Goal: Information Seeking & Learning: Check status

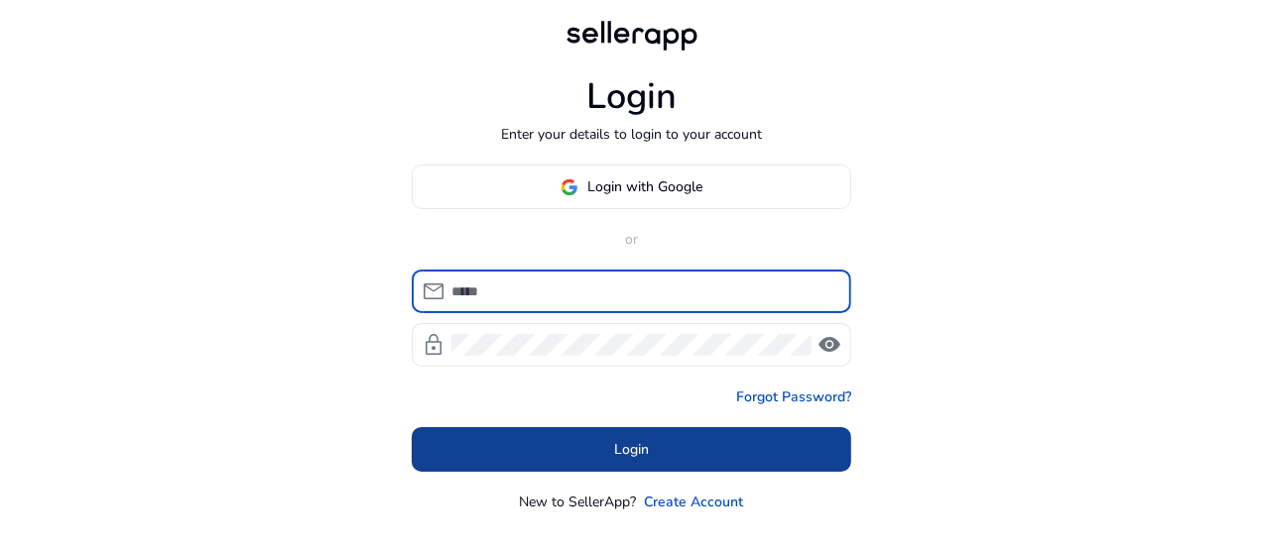
type input "**********"
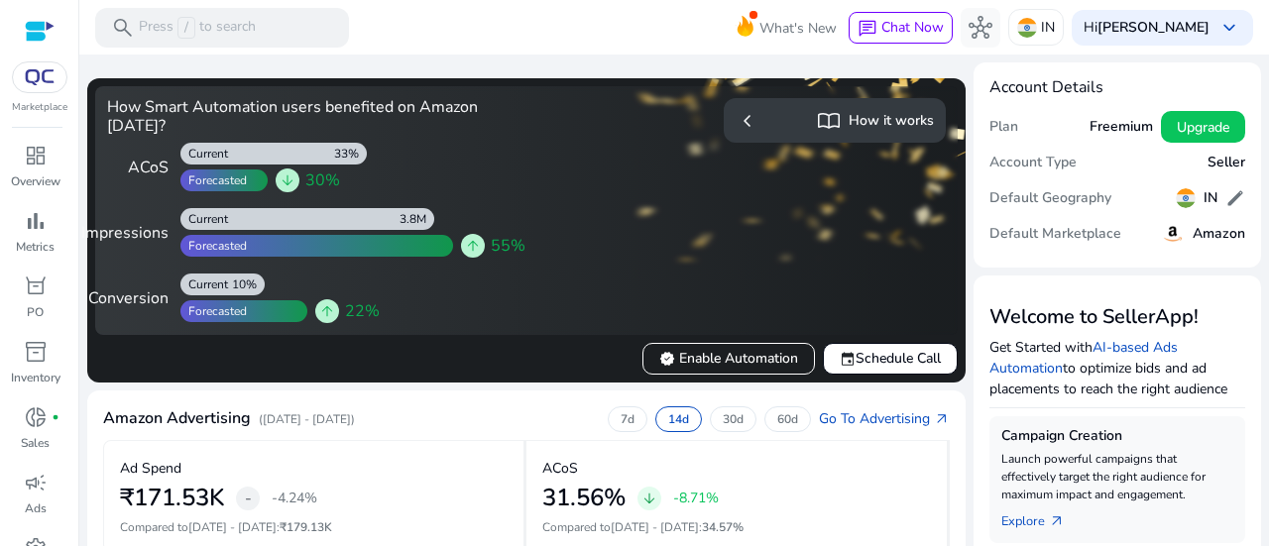
click at [52, 84] on img at bounding box center [40, 77] width 36 height 16
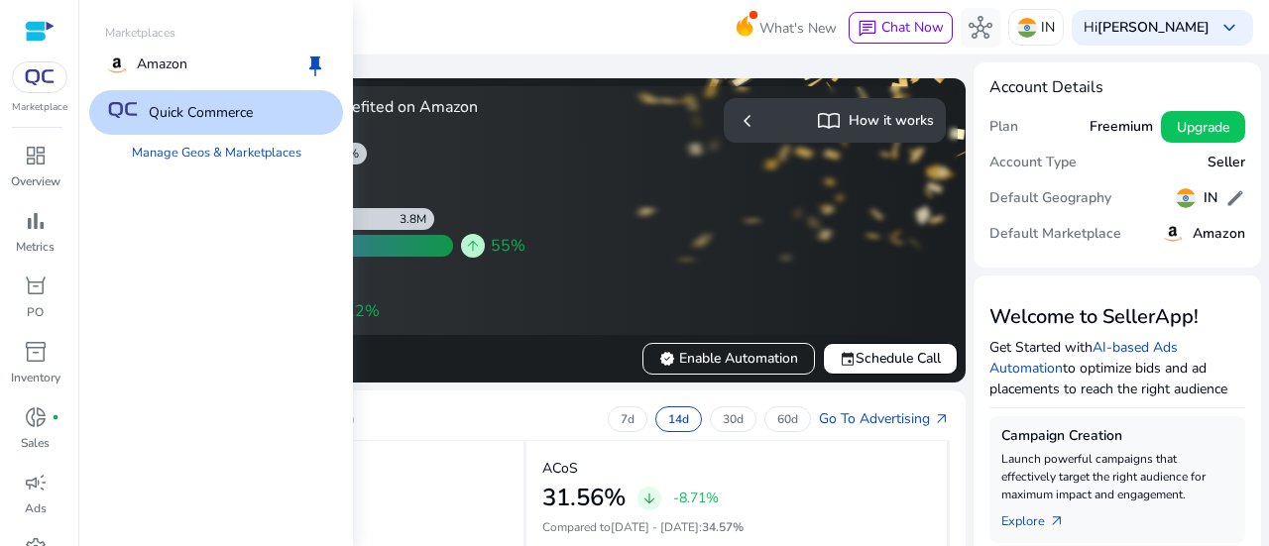
click at [136, 115] on img at bounding box center [123, 110] width 36 height 16
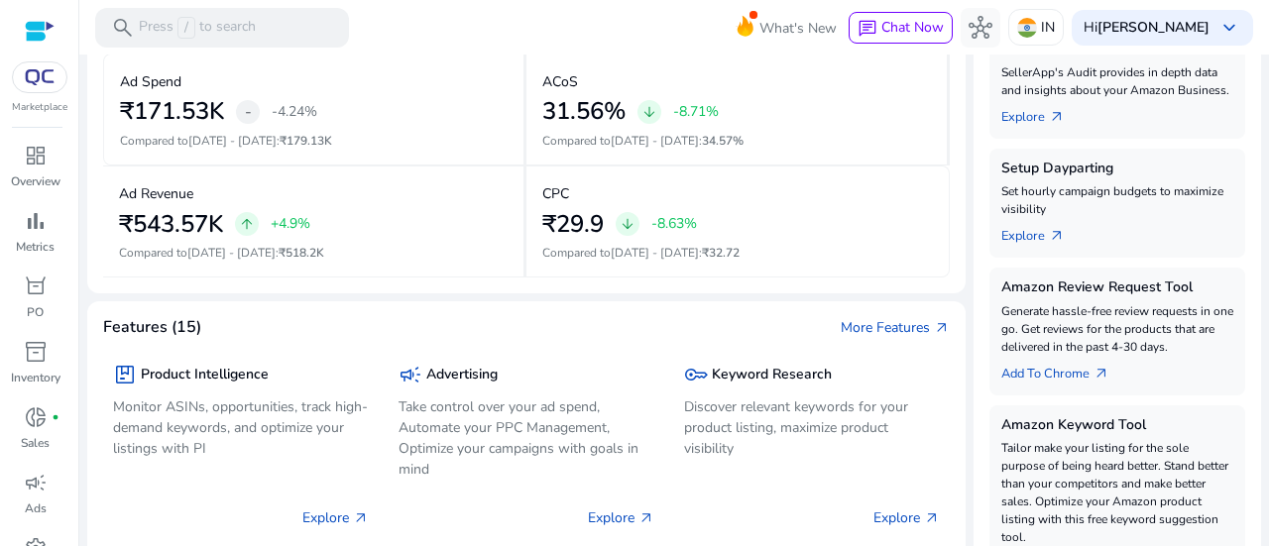
scroll to position [389, 0]
drag, startPoint x: 366, startPoint y: 286, endPoint x: 28, endPoint y: 304, distance: 338.7
click at [28, 304] on p "PO" at bounding box center [35, 312] width 17 height 18
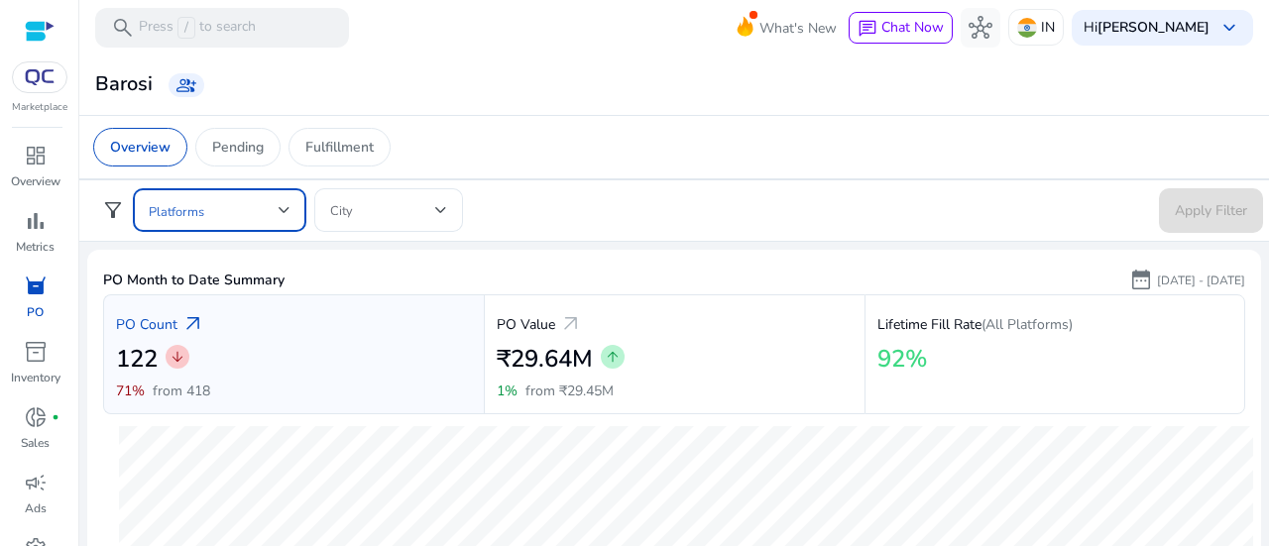
click at [279, 213] on div at bounding box center [285, 210] width 12 height 8
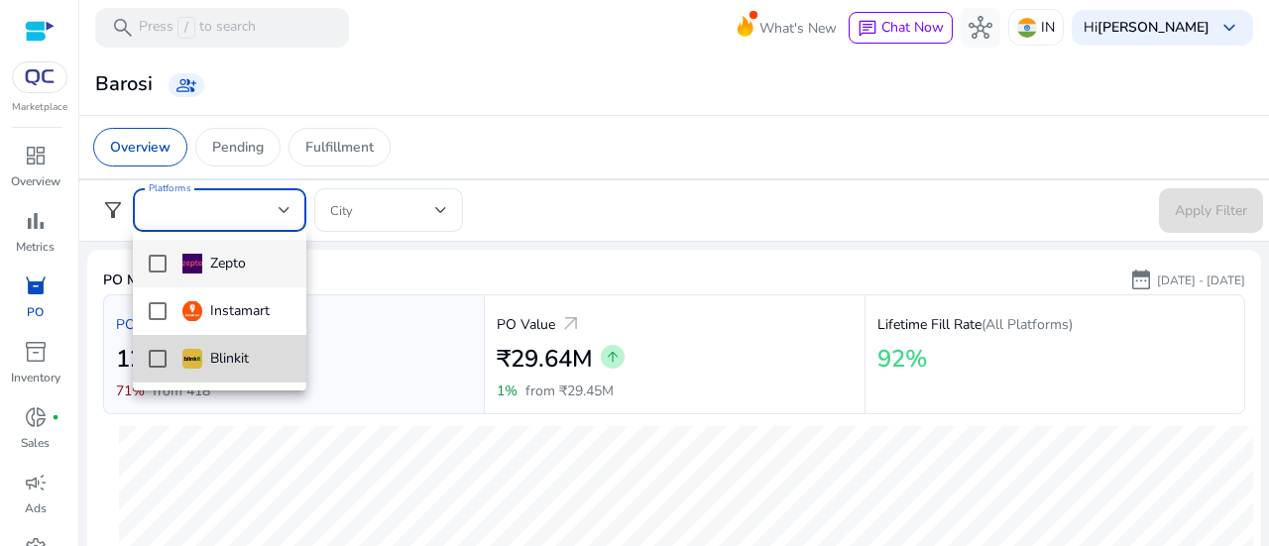
click at [234, 356] on div "Blinkit" at bounding box center [215, 359] width 66 height 22
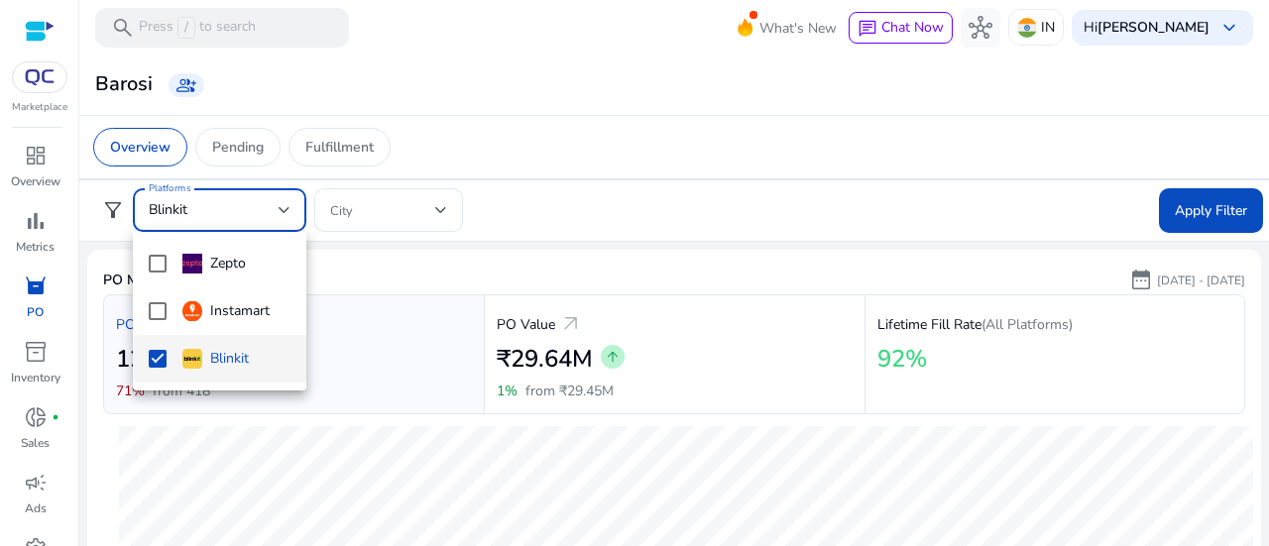
click at [1172, 214] on div at bounding box center [634, 273] width 1269 height 546
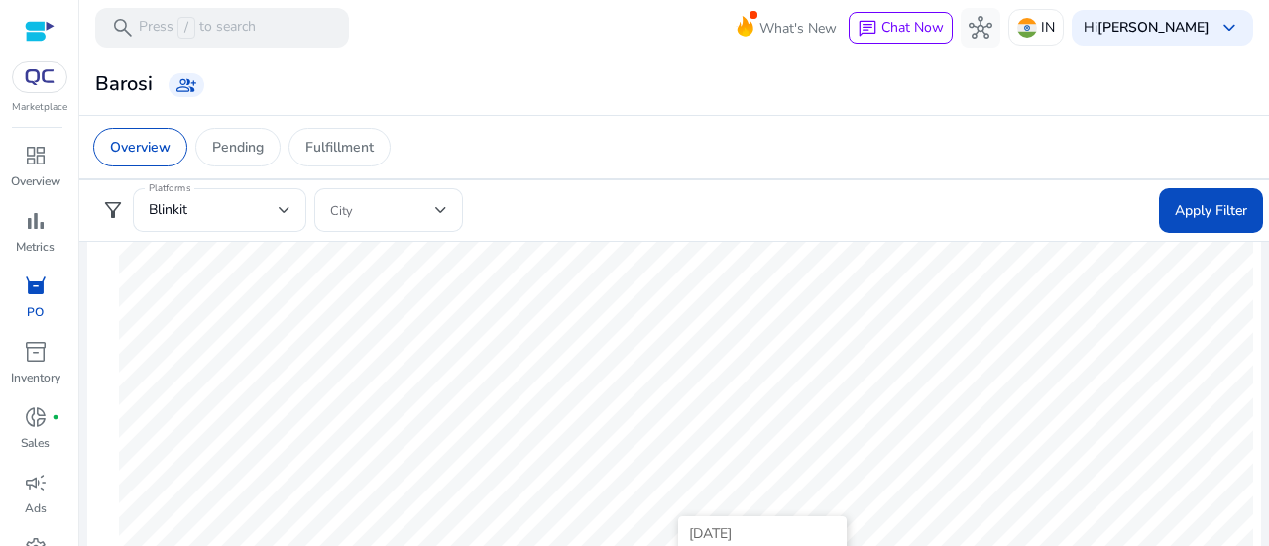
scroll to position [161, 0]
click at [241, 137] on p "Pending" at bounding box center [238, 147] width 52 height 21
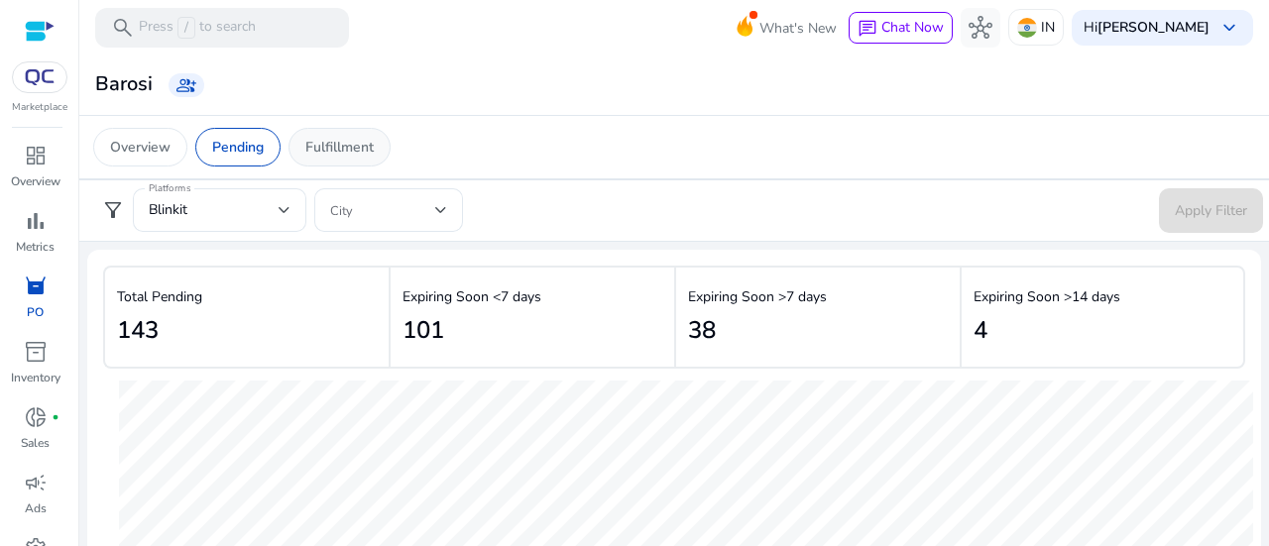
click at [334, 154] on p "Fulfillment" at bounding box center [339, 147] width 68 height 21
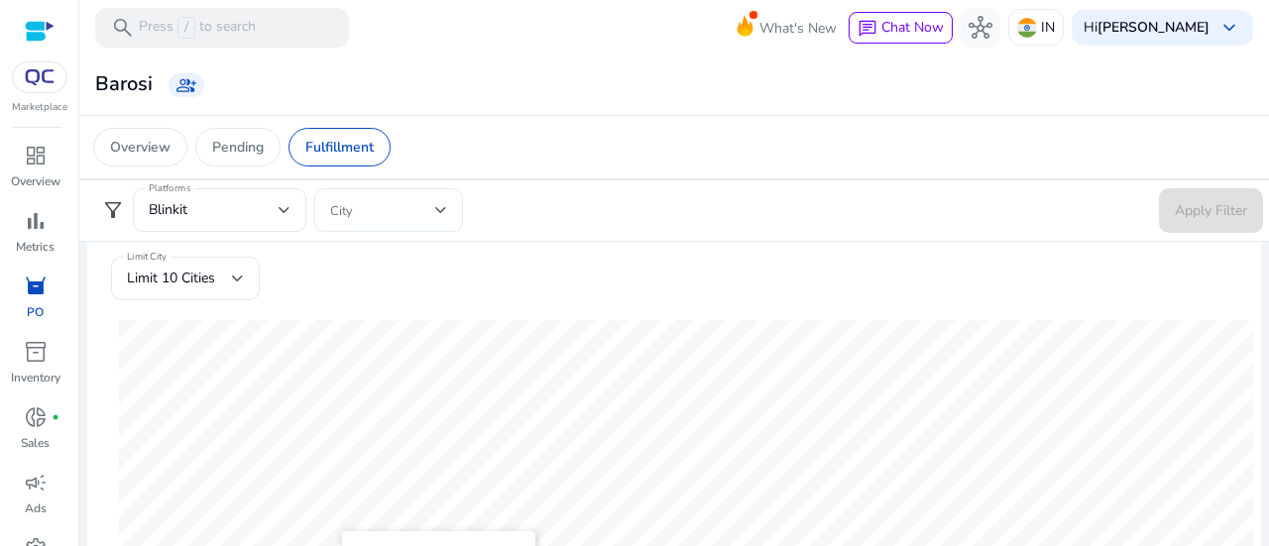
scroll to position [156, 0]
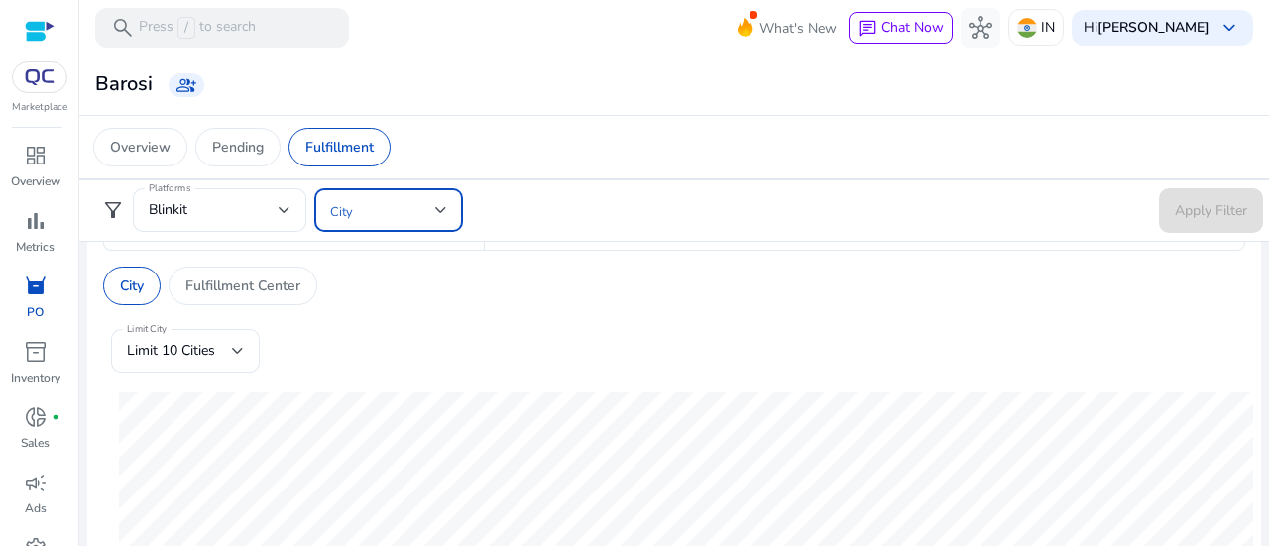
click at [368, 202] on span at bounding box center [382, 210] width 105 height 22
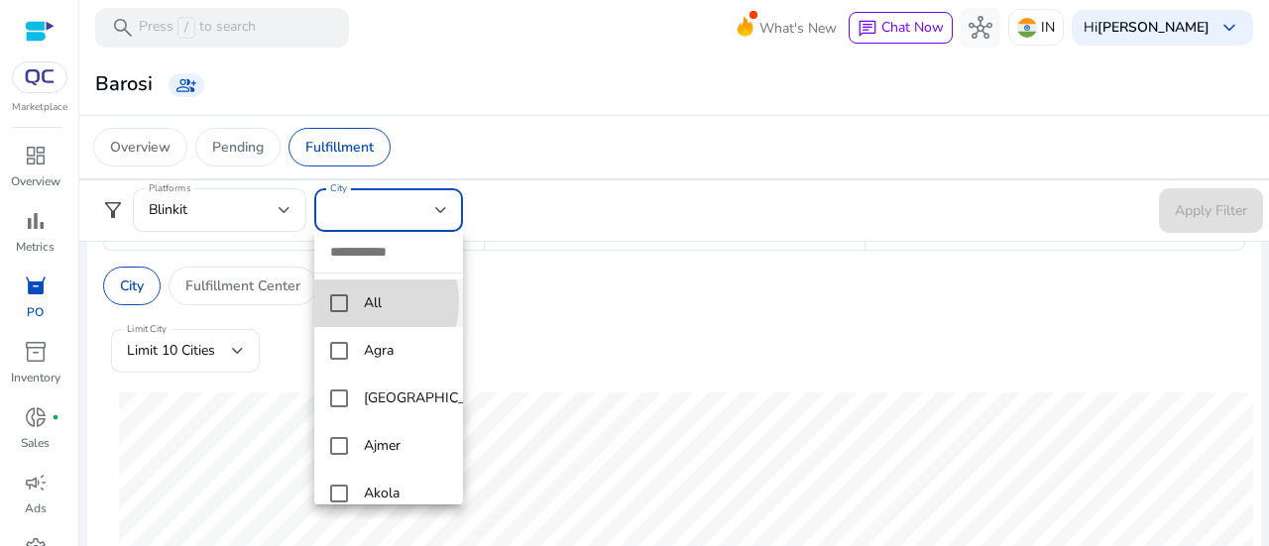
click at [359, 302] on mat-option "All" at bounding box center [388, 304] width 149 height 48
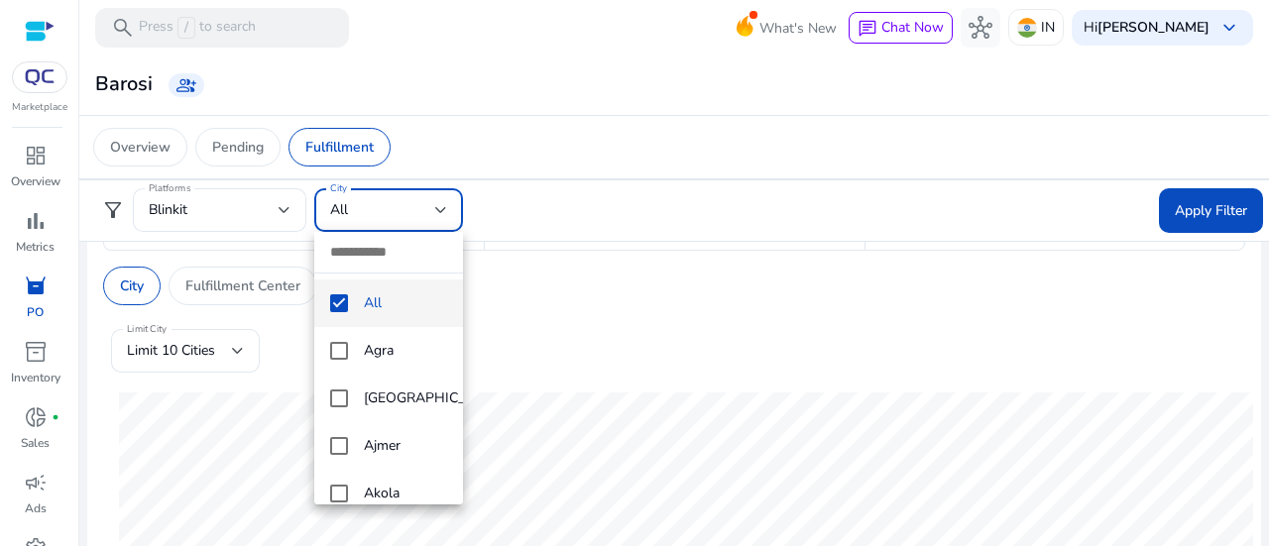
click at [1174, 202] on div at bounding box center [634, 273] width 1269 height 546
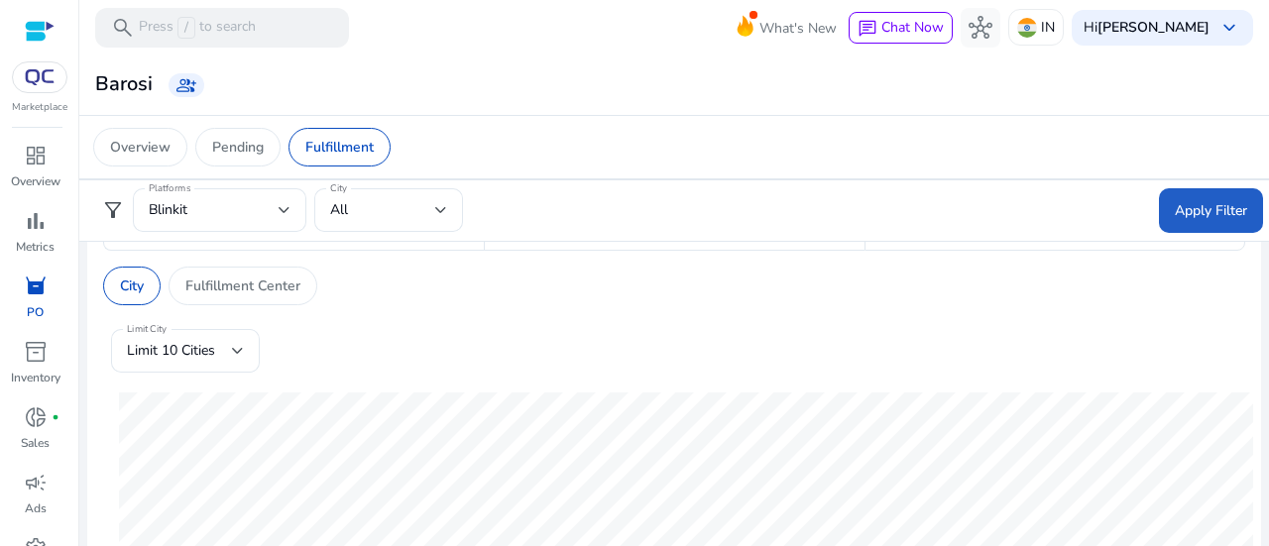
click at [1175, 202] on span "Apply Filter" at bounding box center [1211, 210] width 72 height 21
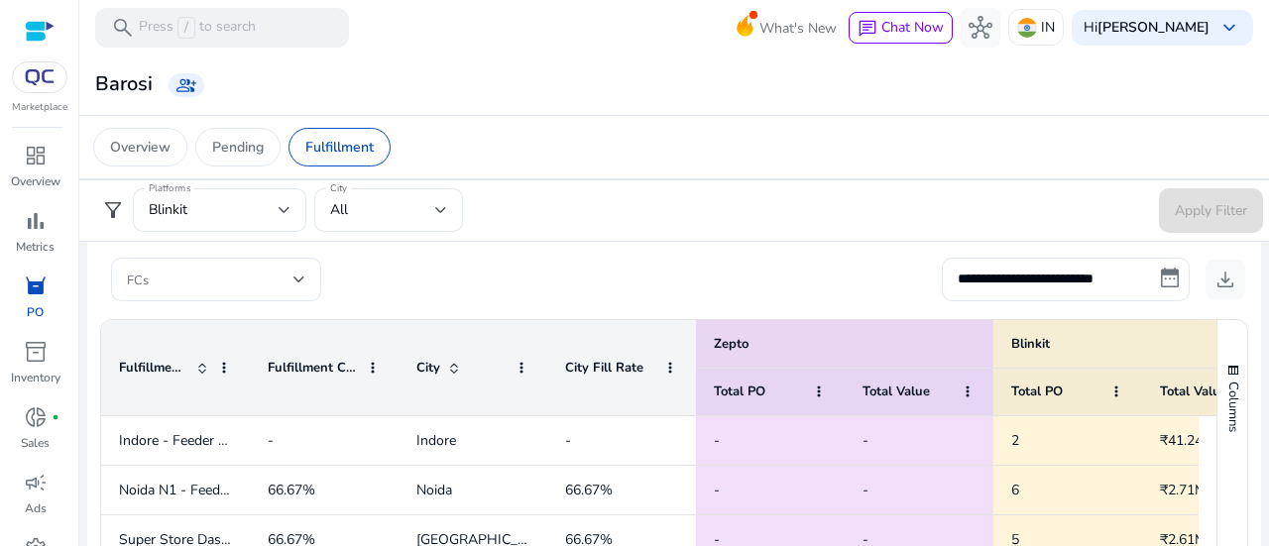
scroll to position [0, 0]
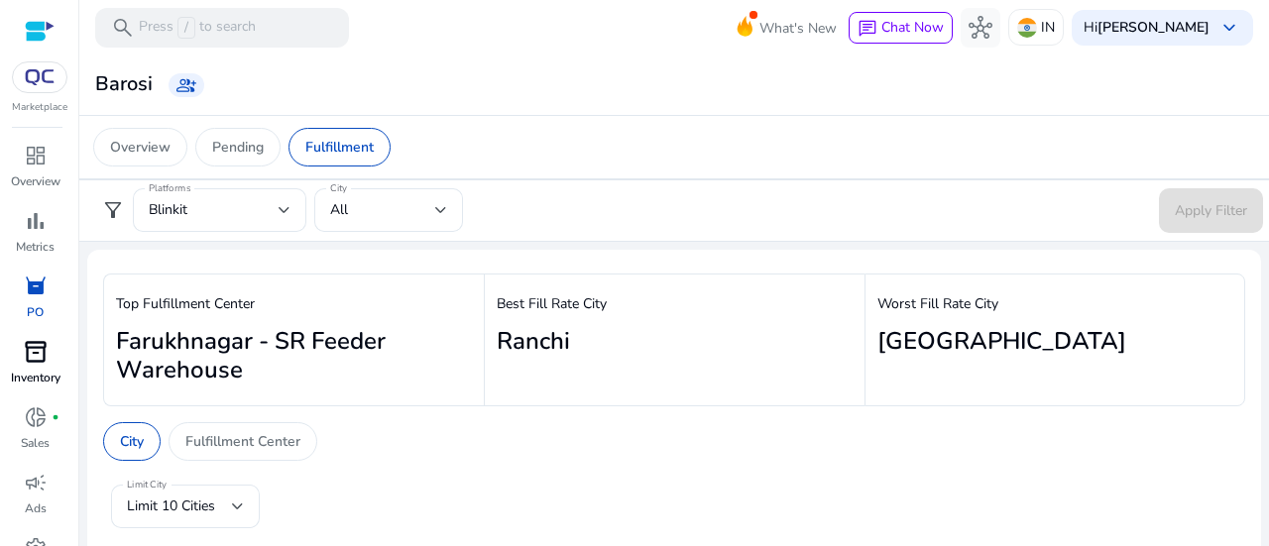
click at [27, 371] on p "Inventory" at bounding box center [36, 378] width 50 height 18
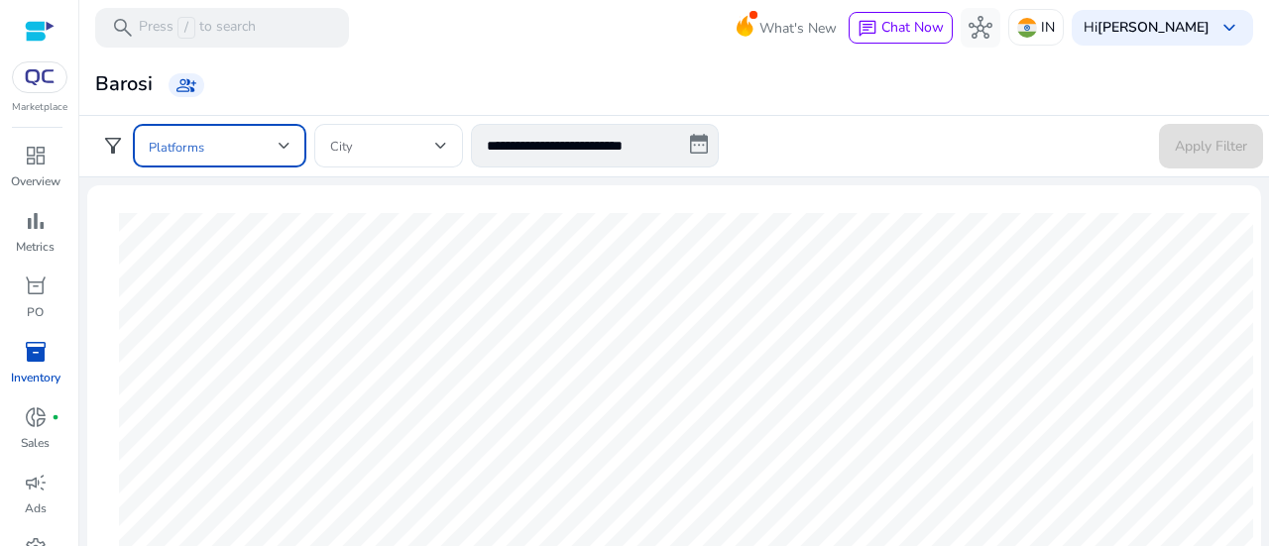
click at [284, 139] on div at bounding box center [285, 146] width 12 height 24
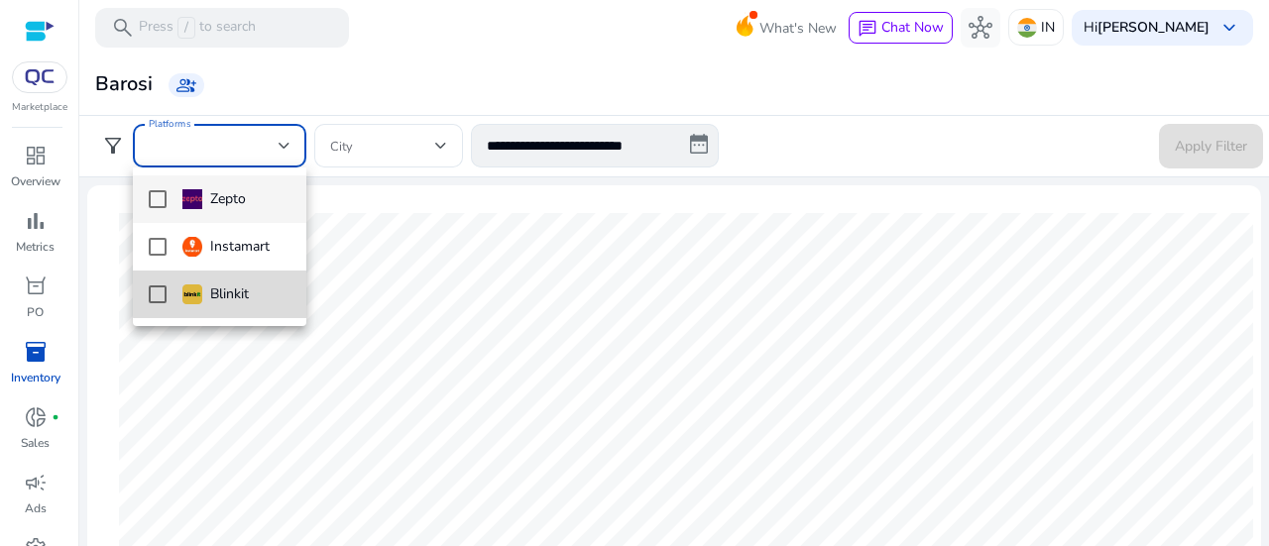
click at [223, 285] on div "Blinkit" at bounding box center [215, 295] width 66 height 22
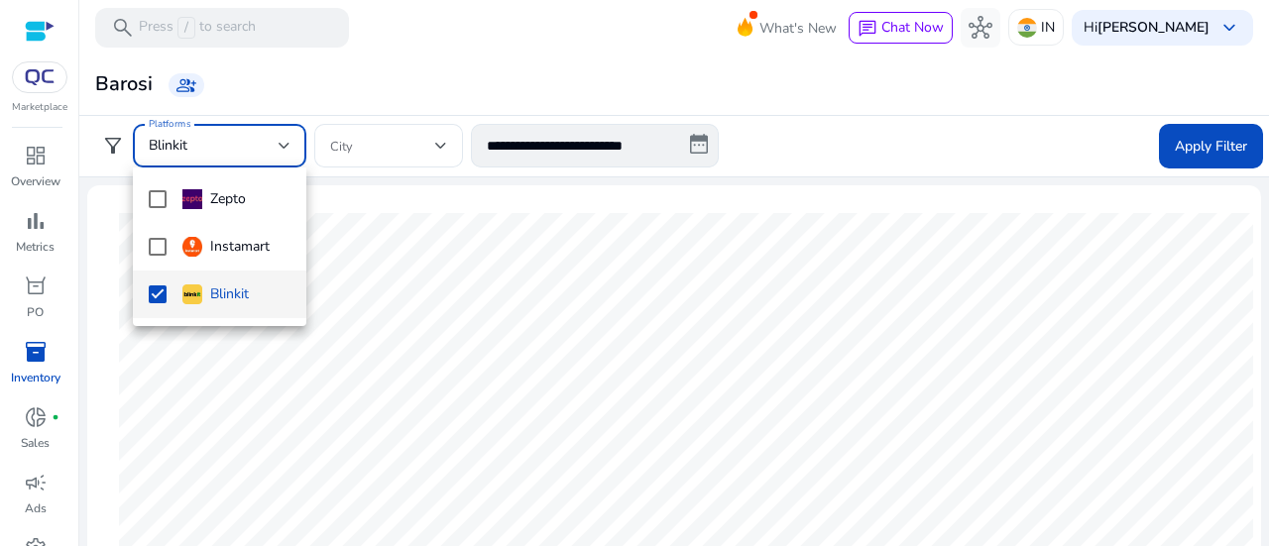
click at [1174, 146] on div at bounding box center [634, 273] width 1269 height 546
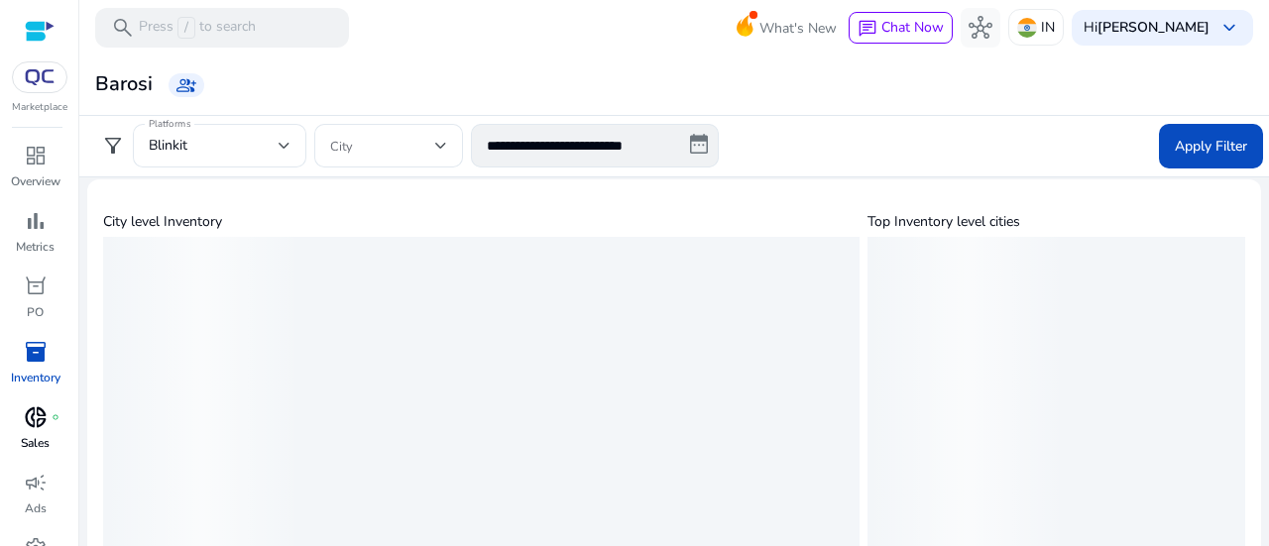
click at [48, 436] on p "Sales" at bounding box center [35, 443] width 29 height 18
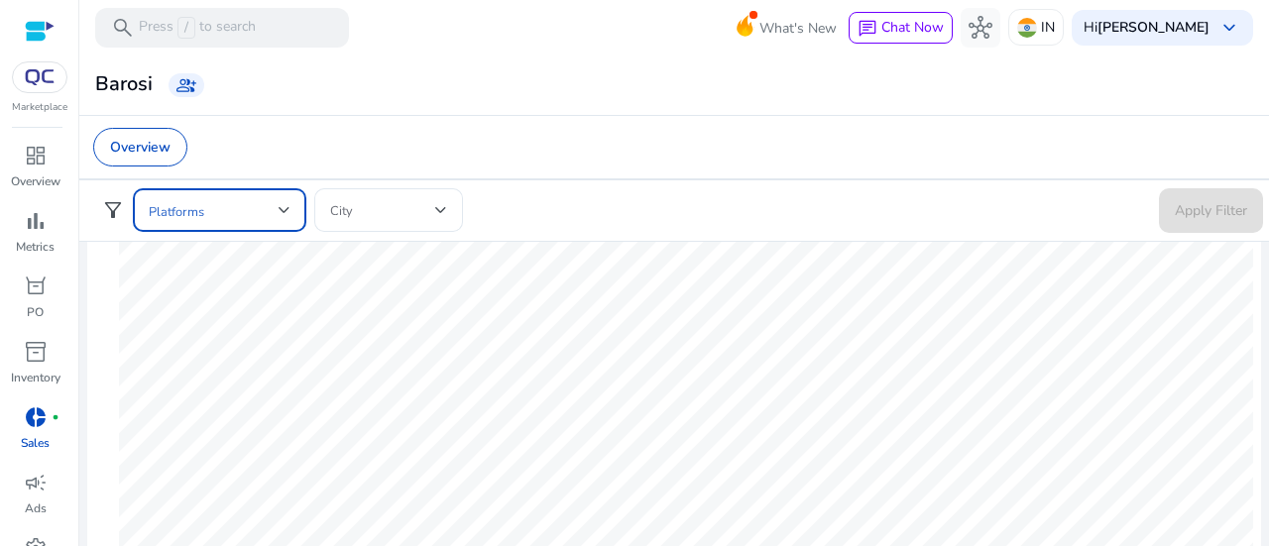
click at [278, 201] on span at bounding box center [214, 210] width 130 height 22
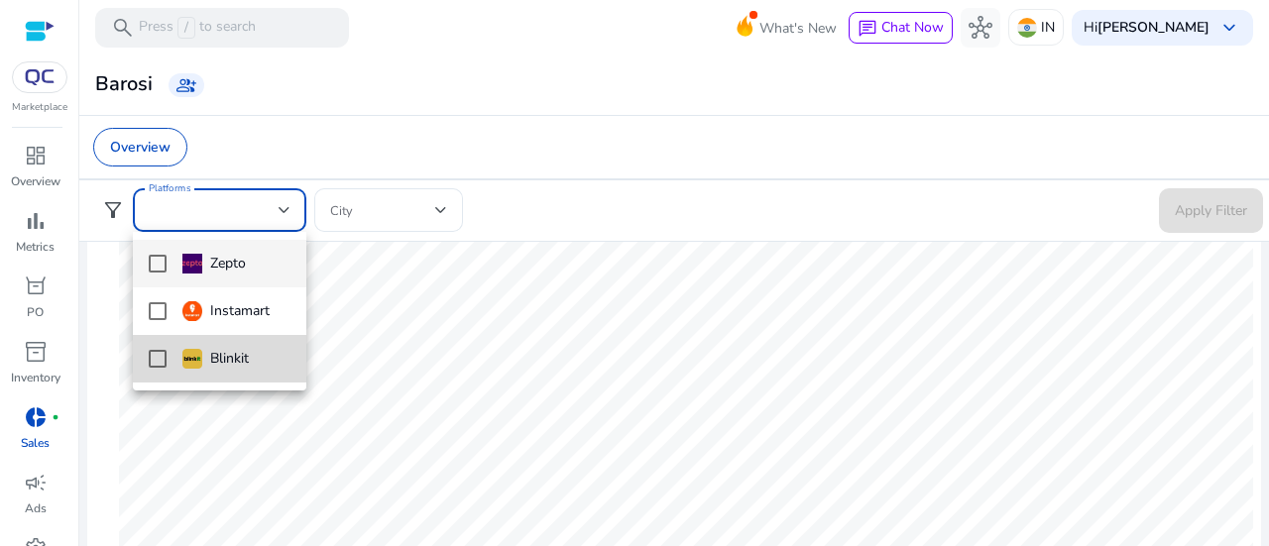
click at [215, 352] on div "Blinkit" at bounding box center [215, 359] width 66 height 22
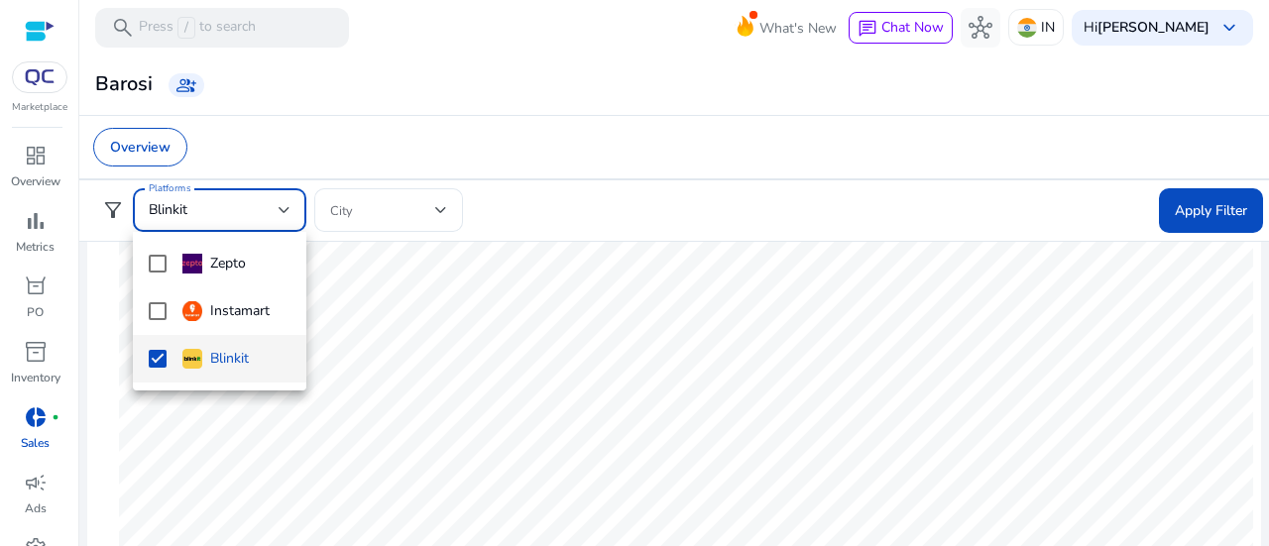
click at [1158, 195] on div at bounding box center [634, 273] width 1269 height 546
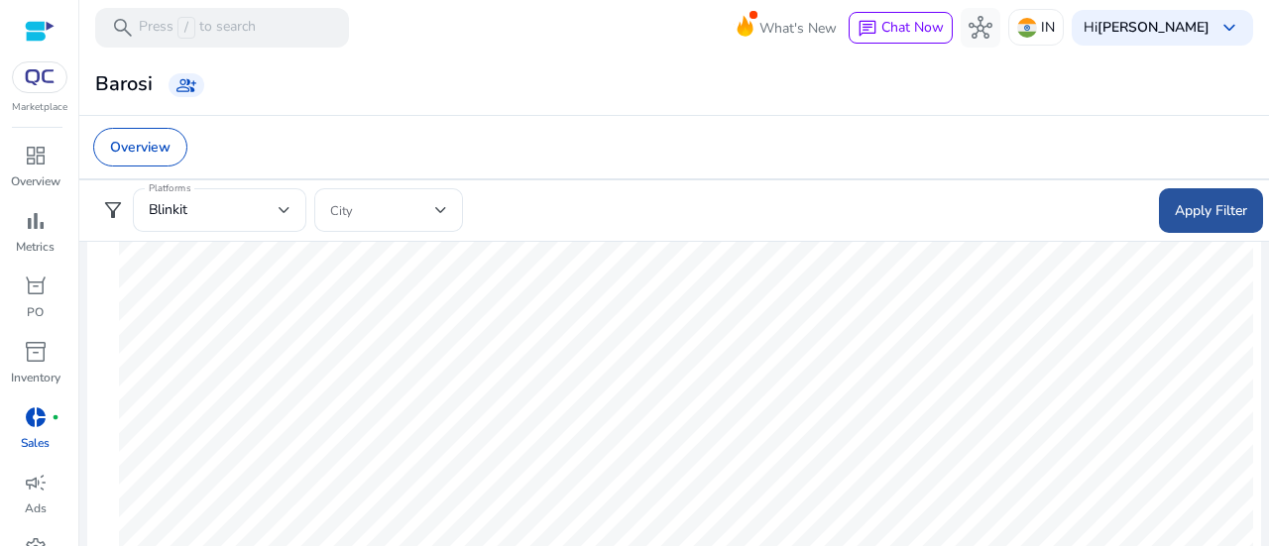
click at [1175, 204] on span "Apply Filter" at bounding box center [1211, 210] width 72 height 21
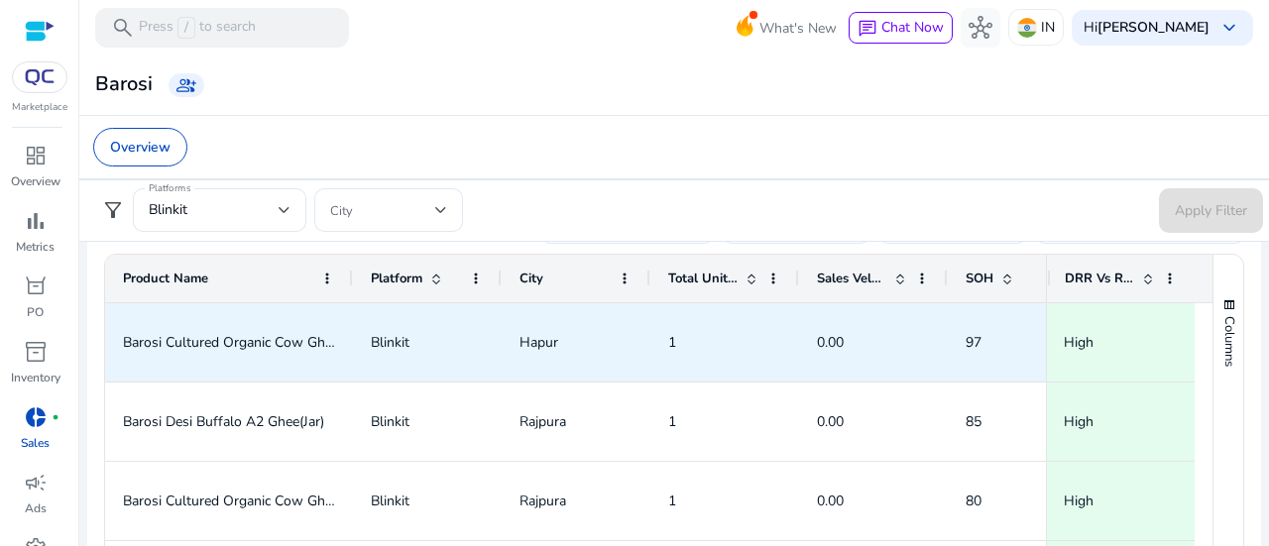
scroll to position [14, 0]
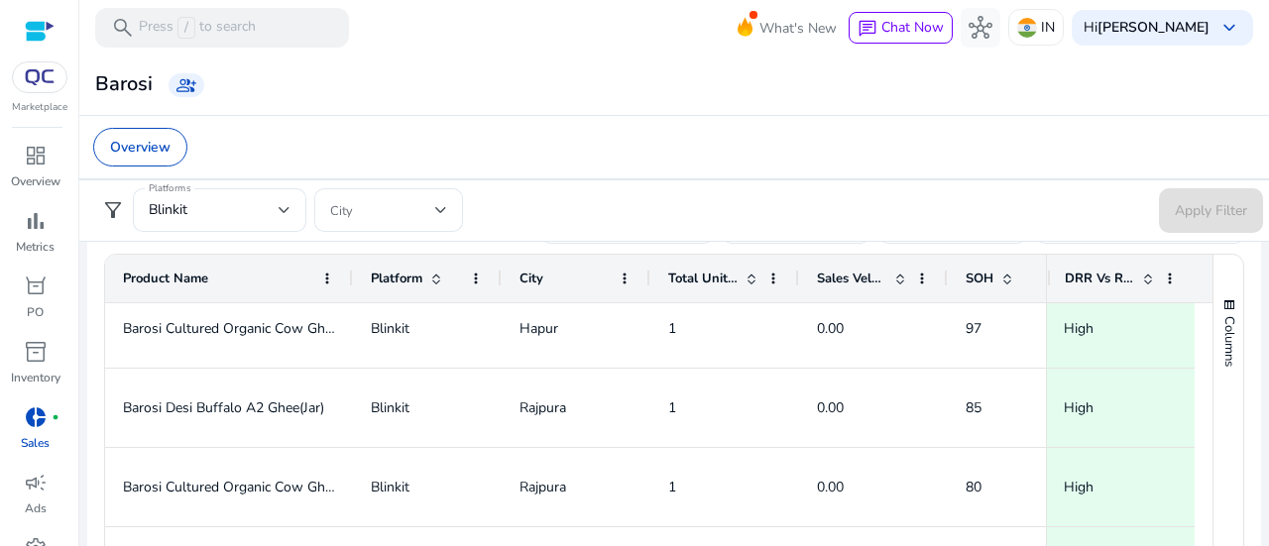
click at [438, 279] on span at bounding box center [436, 279] width 16 height 16
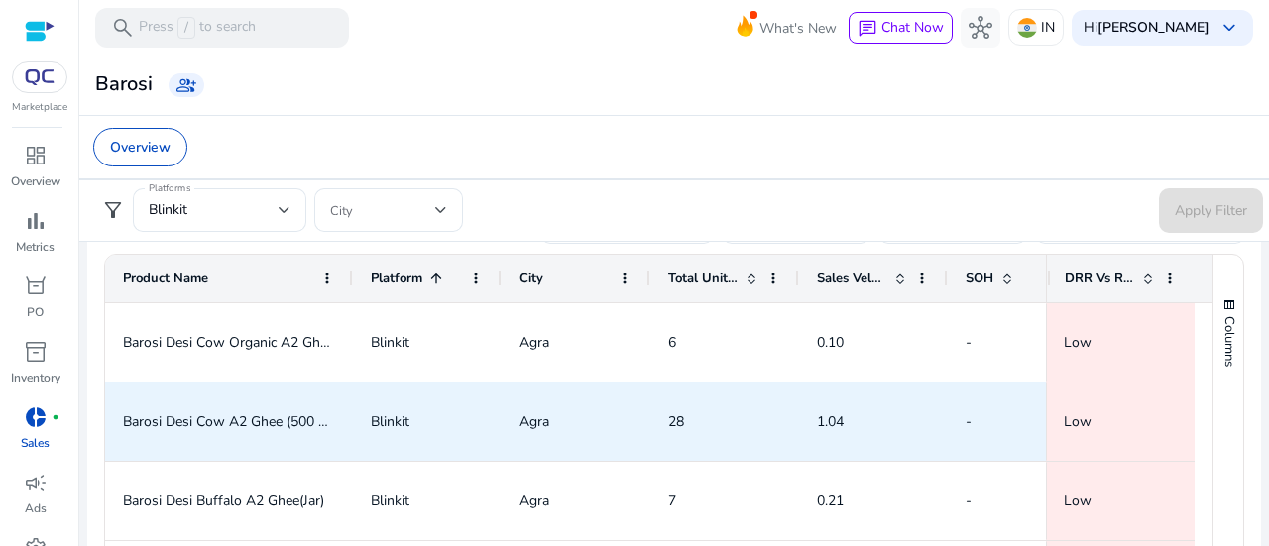
scroll to position [0, 73]
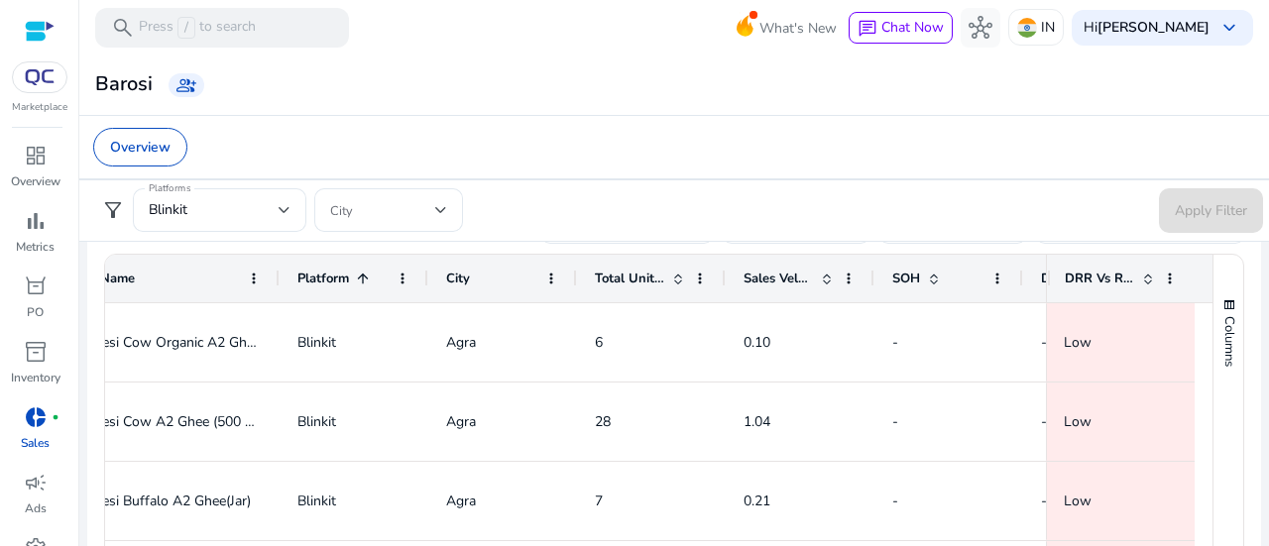
click at [678, 283] on span at bounding box center [678, 279] width 16 height 16
click at [830, 278] on span at bounding box center [827, 279] width 16 height 16
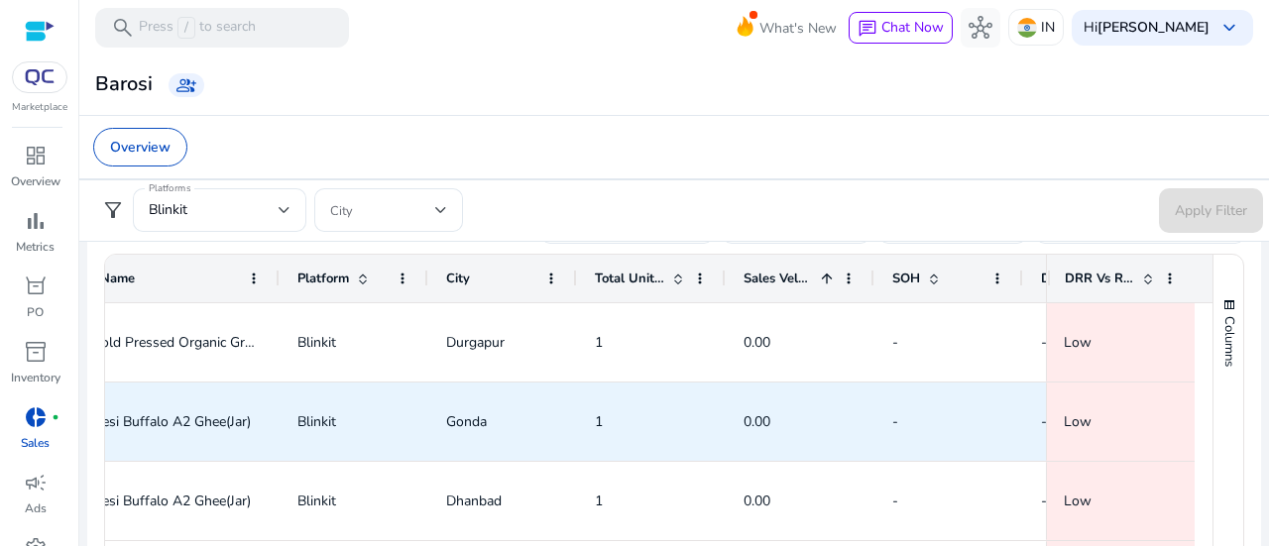
scroll to position [0, 0]
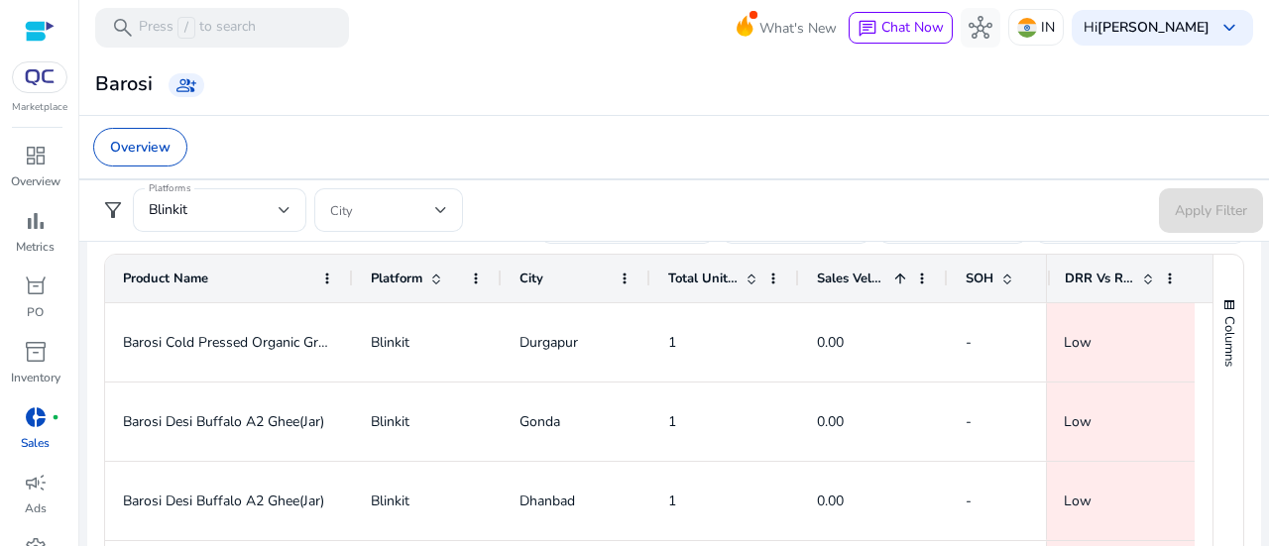
click at [744, 276] on span at bounding box center [752, 279] width 16 height 16
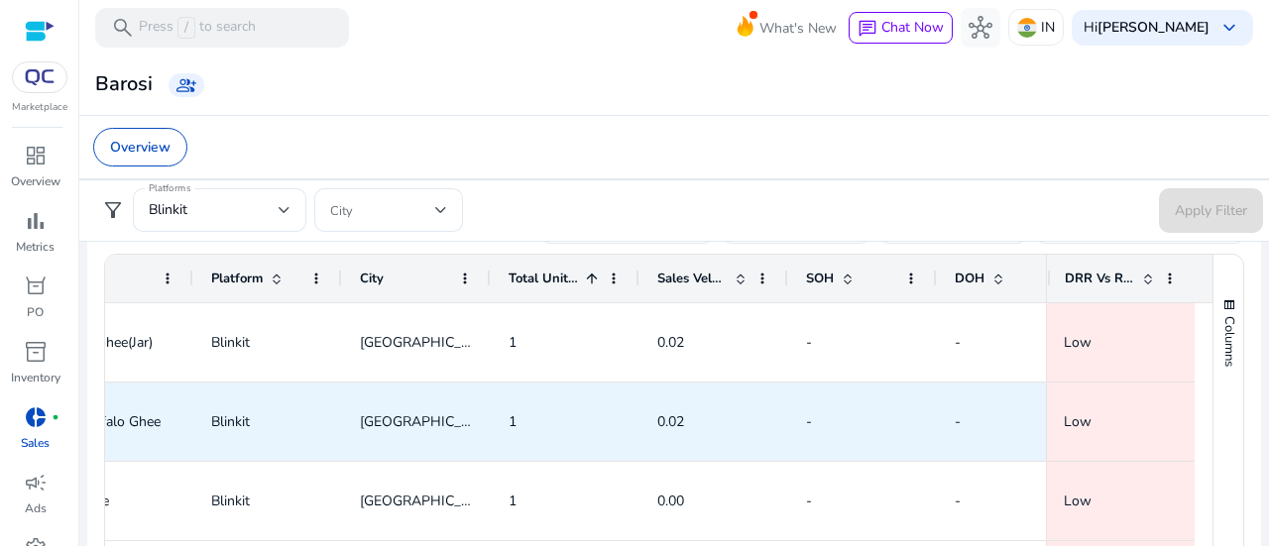
scroll to position [0, 159]
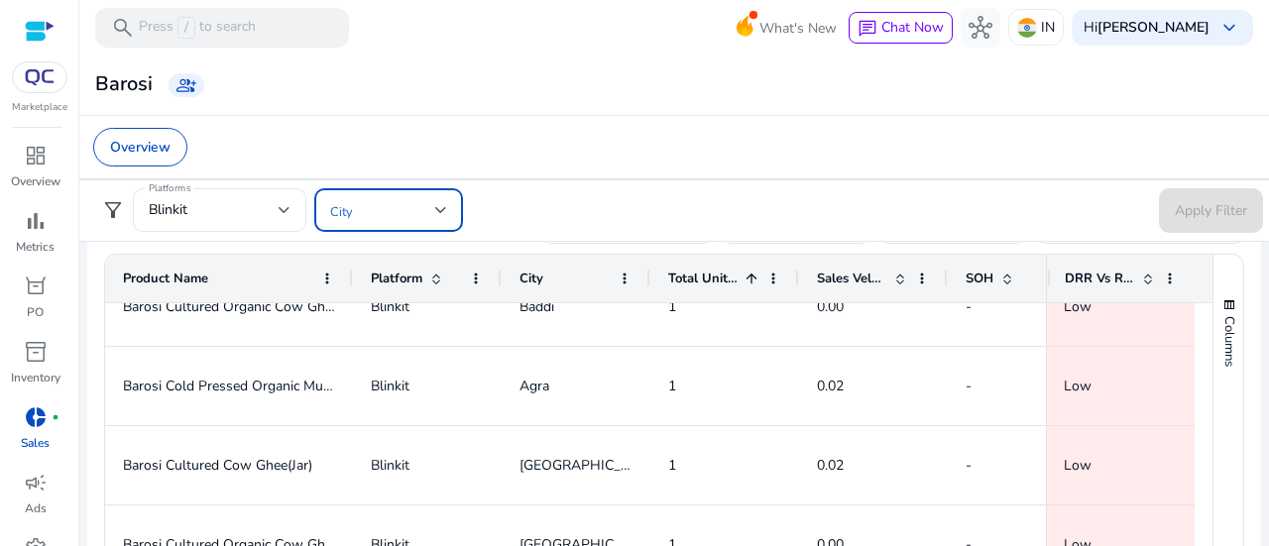
click at [435, 210] on div at bounding box center [441, 210] width 12 height 8
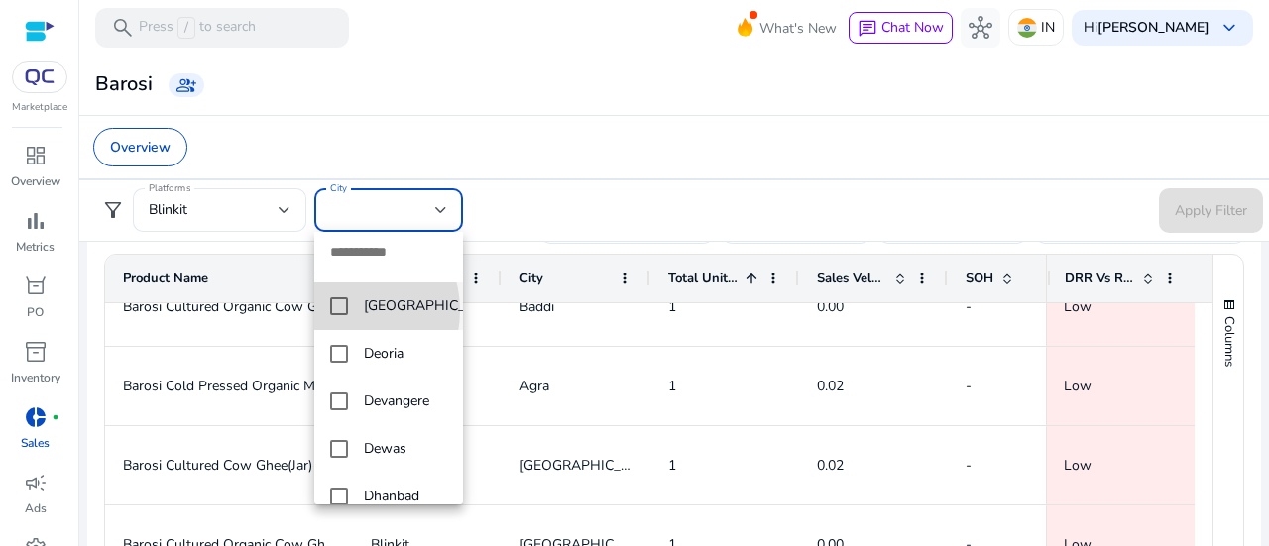
click at [340, 315] on mat-pseudo-checkbox at bounding box center [339, 307] width 18 height 18
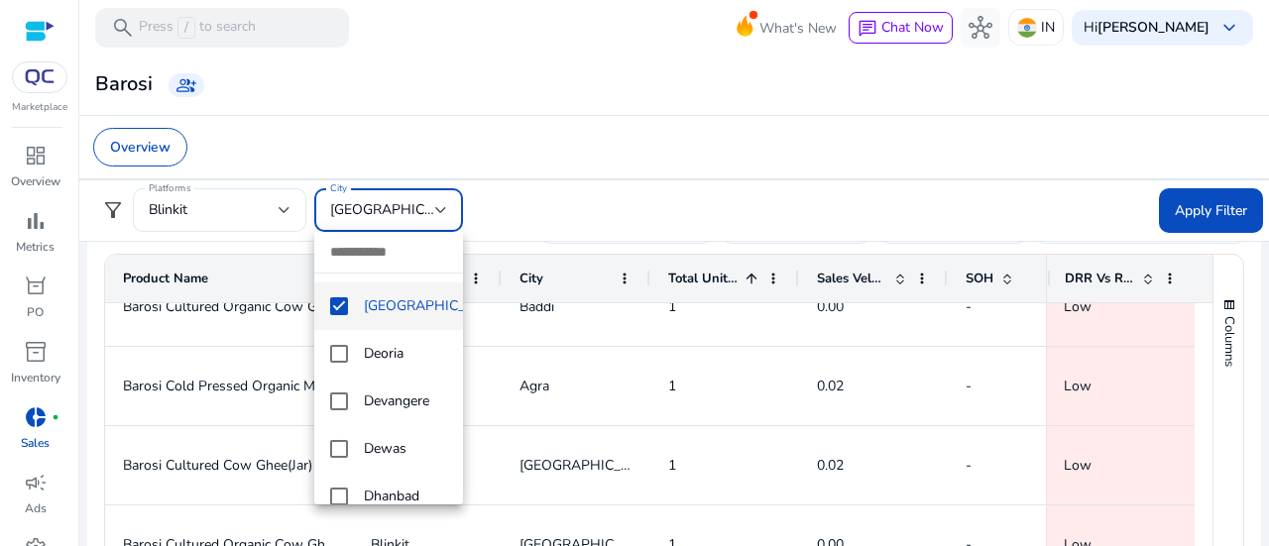
click at [1172, 206] on div at bounding box center [634, 273] width 1269 height 546
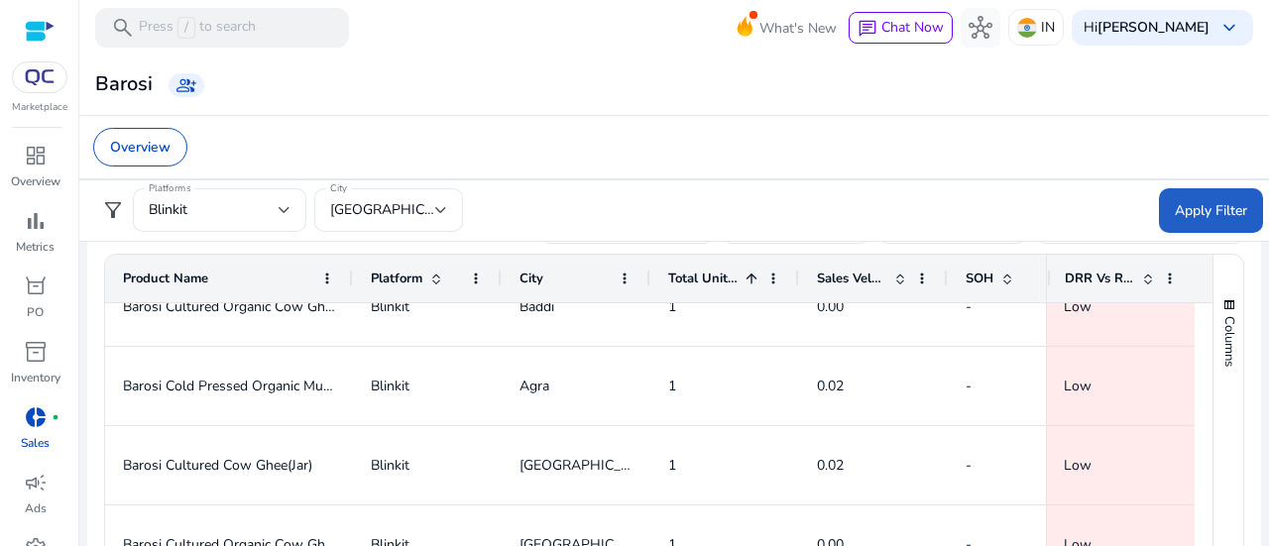
click at [1175, 206] on span "Apply Filter" at bounding box center [1211, 210] width 72 height 21
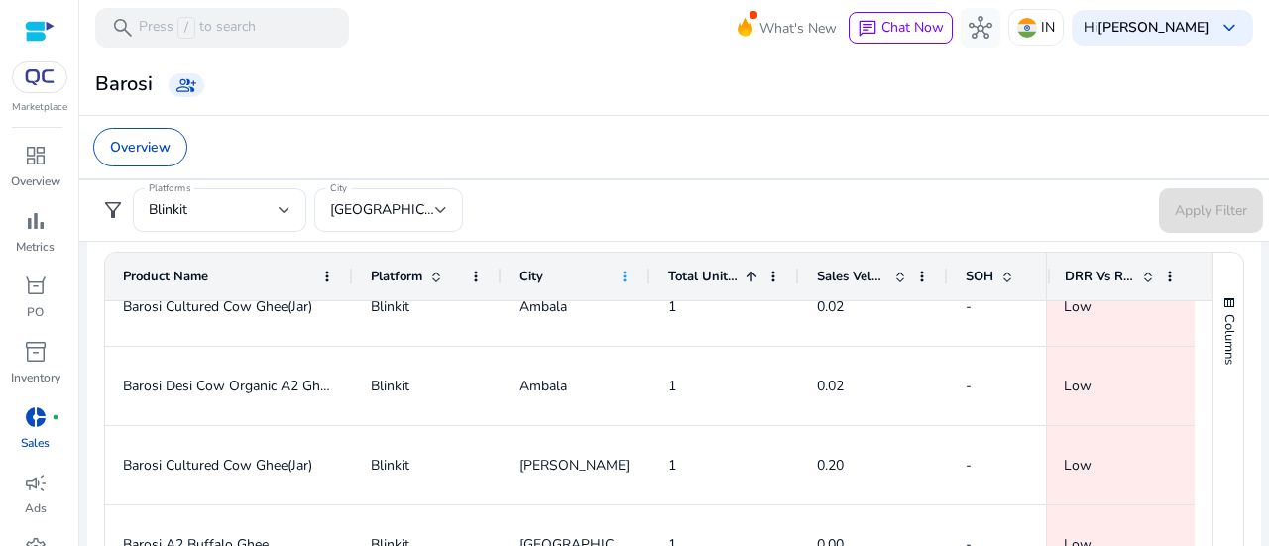
click at [621, 280] on span at bounding box center [625, 277] width 16 height 16
click at [587, 174] on div "Overview" at bounding box center [674, 147] width 1194 height 64
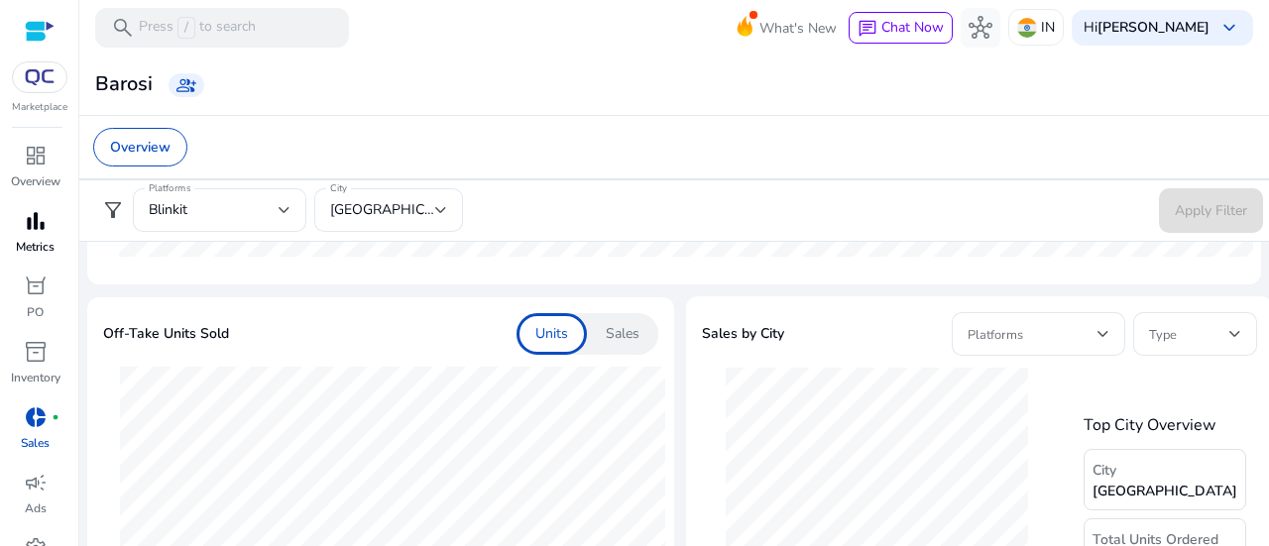
click at [30, 225] on span "bar_chart" at bounding box center [36, 221] width 24 height 24
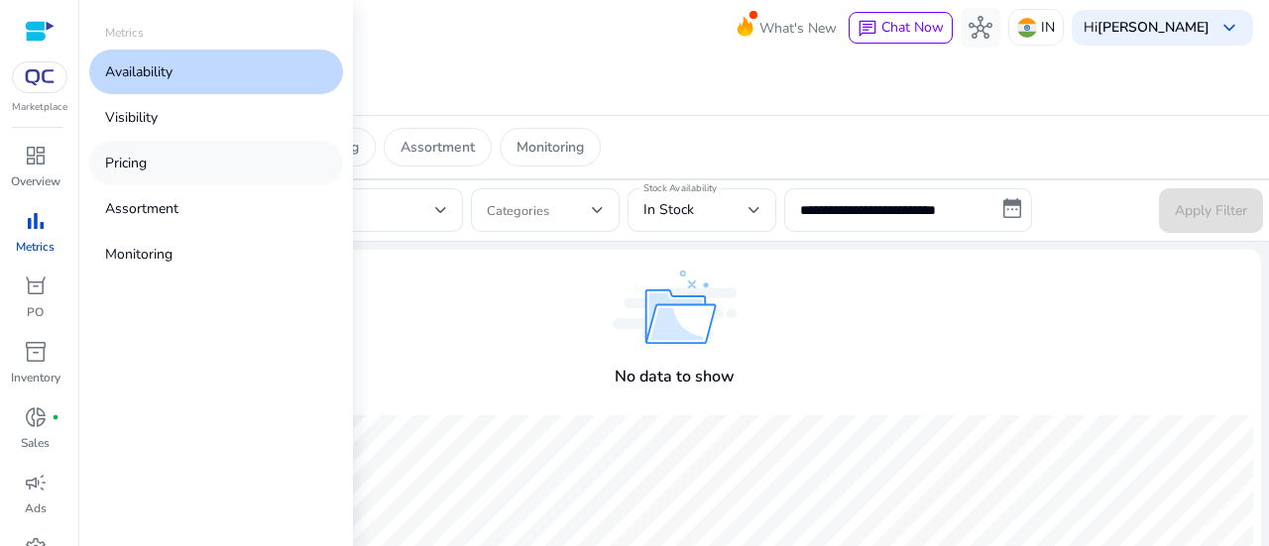
click at [165, 176] on link "Pricing" at bounding box center [216, 163] width 254 height 45
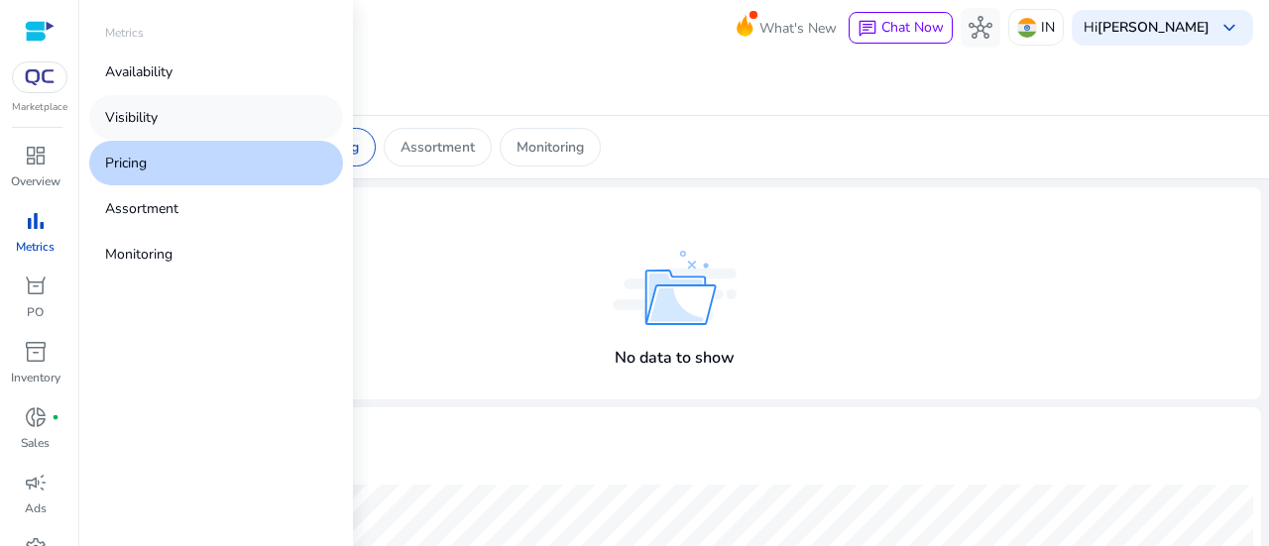
click at [151, 115] on p "Visibility" at bounding box center [131, 117] width 53 height 21
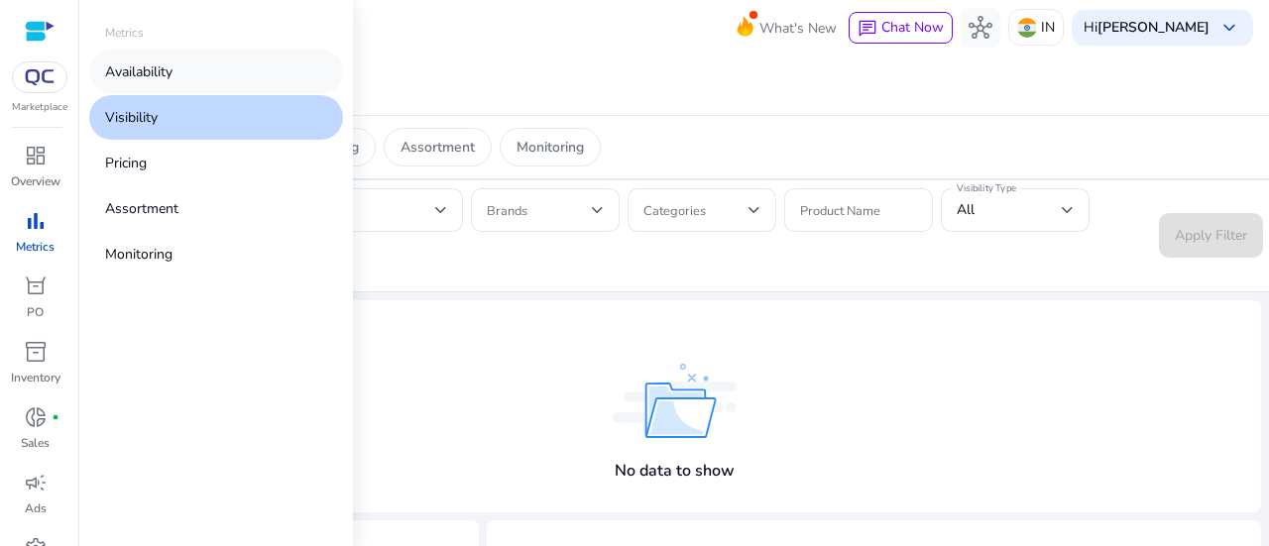
click at [150, 64] on p "Availability" at bounding box center [138, 71] width 67 height 21
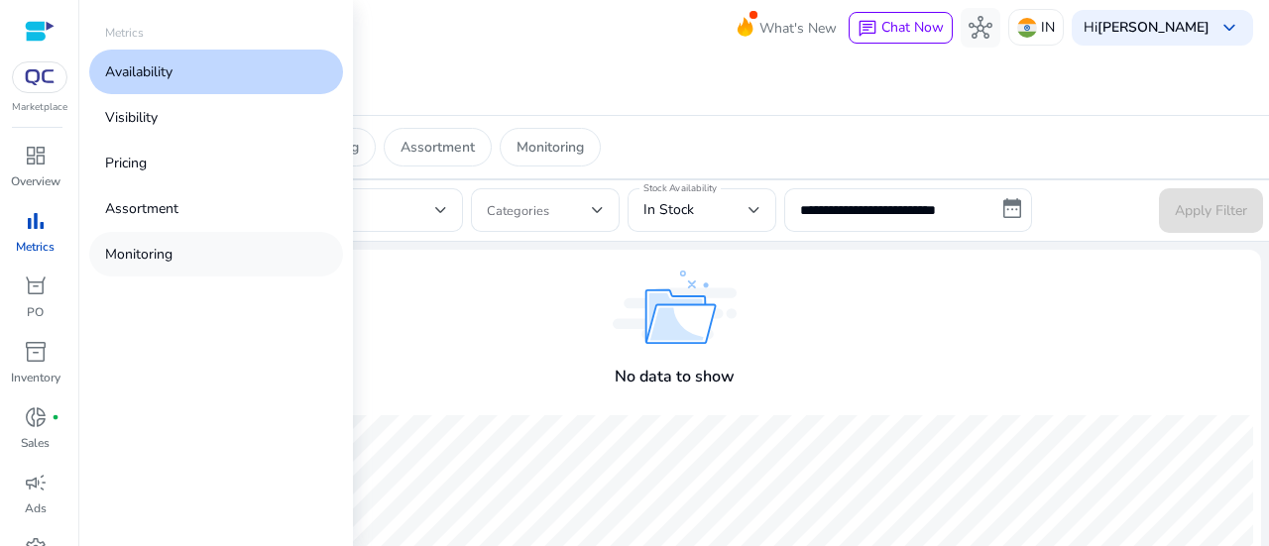
click at [139, 251] on p "Monitoring" at bounding box center [138, 254] width 67 height 21
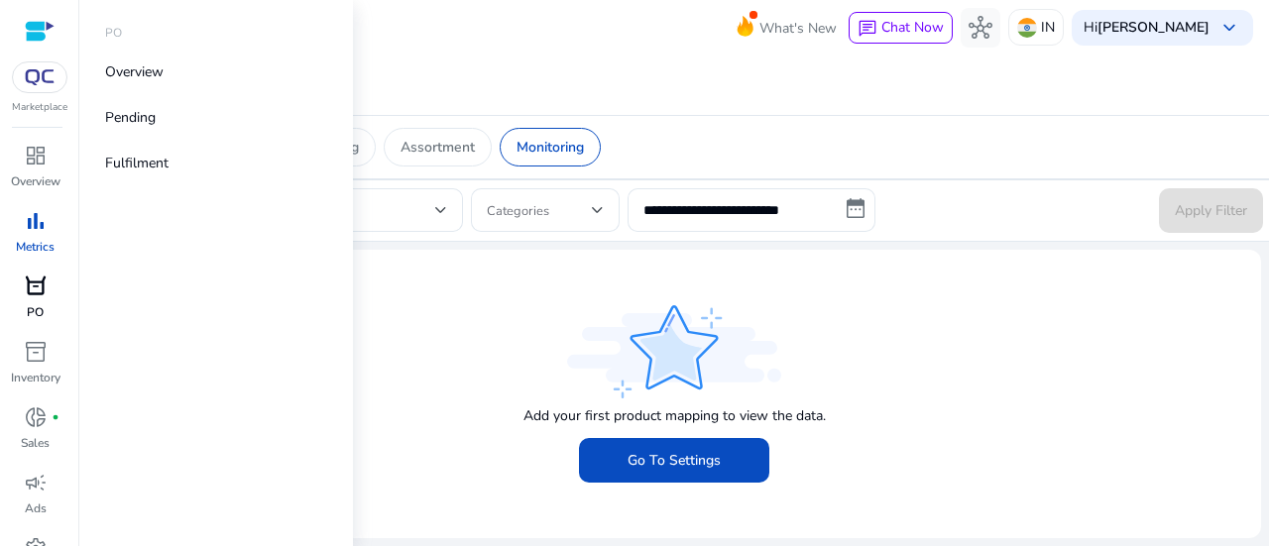
click at [38, 294] on span "orders" at bounding box center [36, 287] width 24 height 24
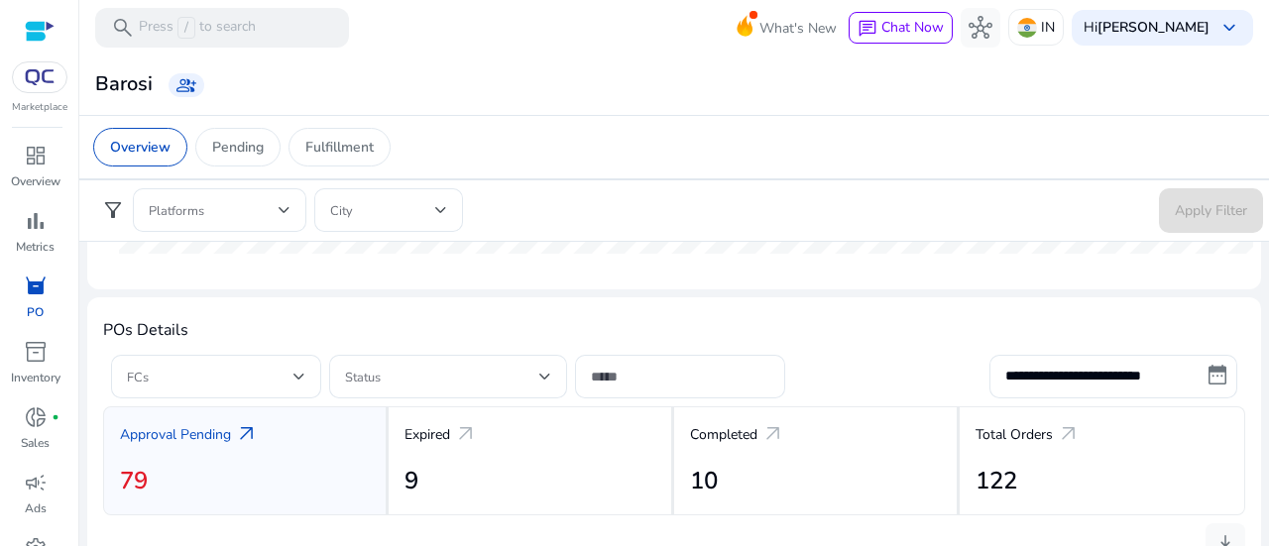
scroll to position [602, 0]
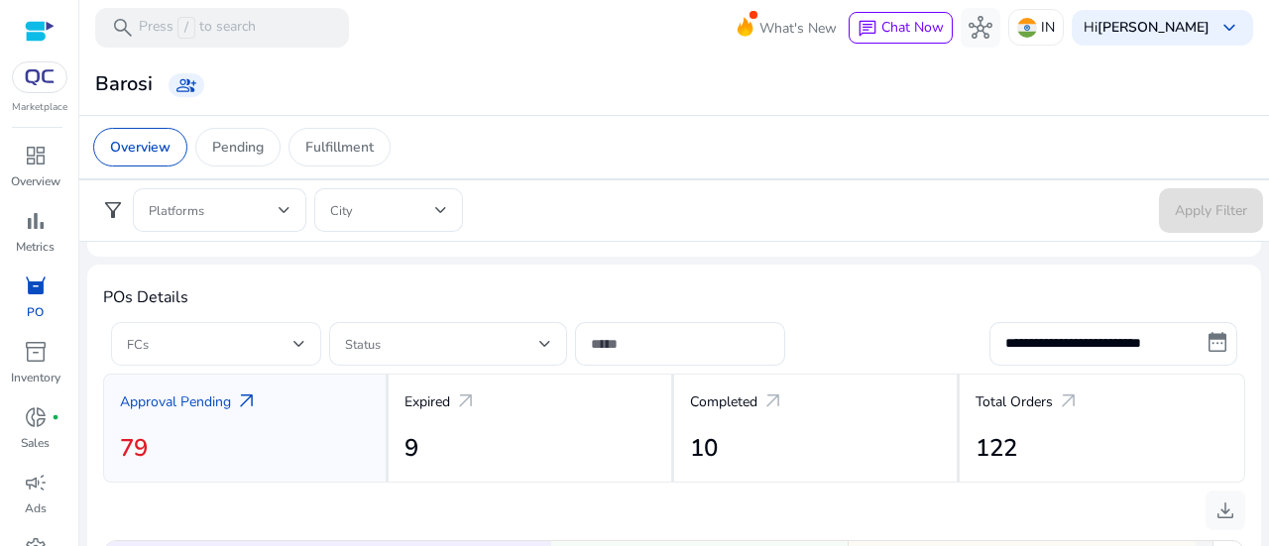
click at [305, 346] on div "FCs" at bounding box center [216, 344] width 210 height 44
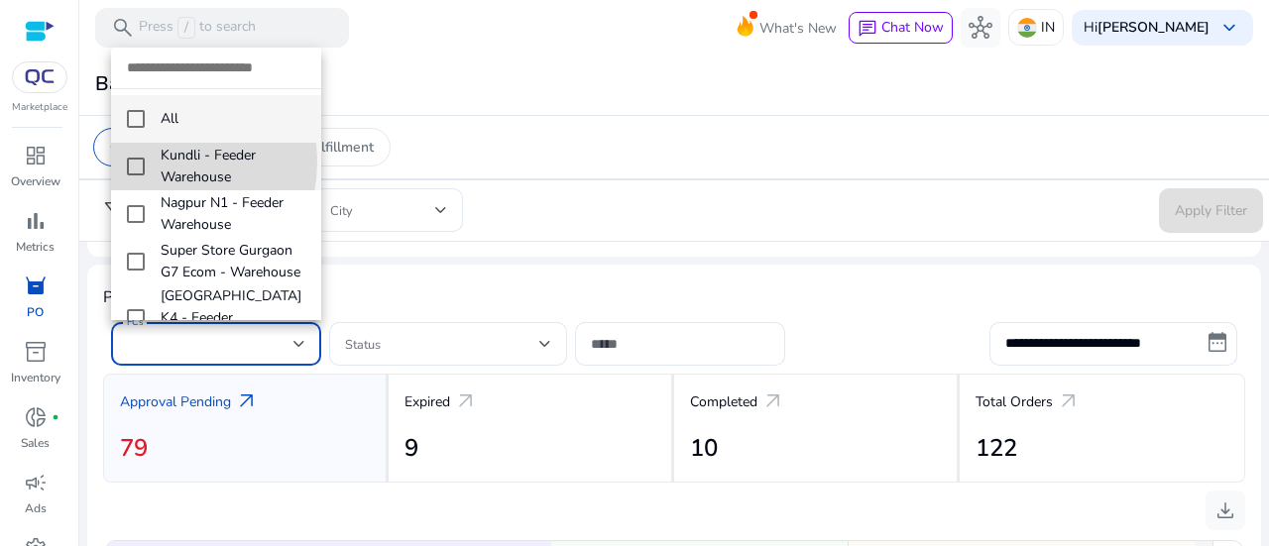
click at [144, 162] on mat-pseudo-checkbox at bounding box center [136, 167] width 18 height 18
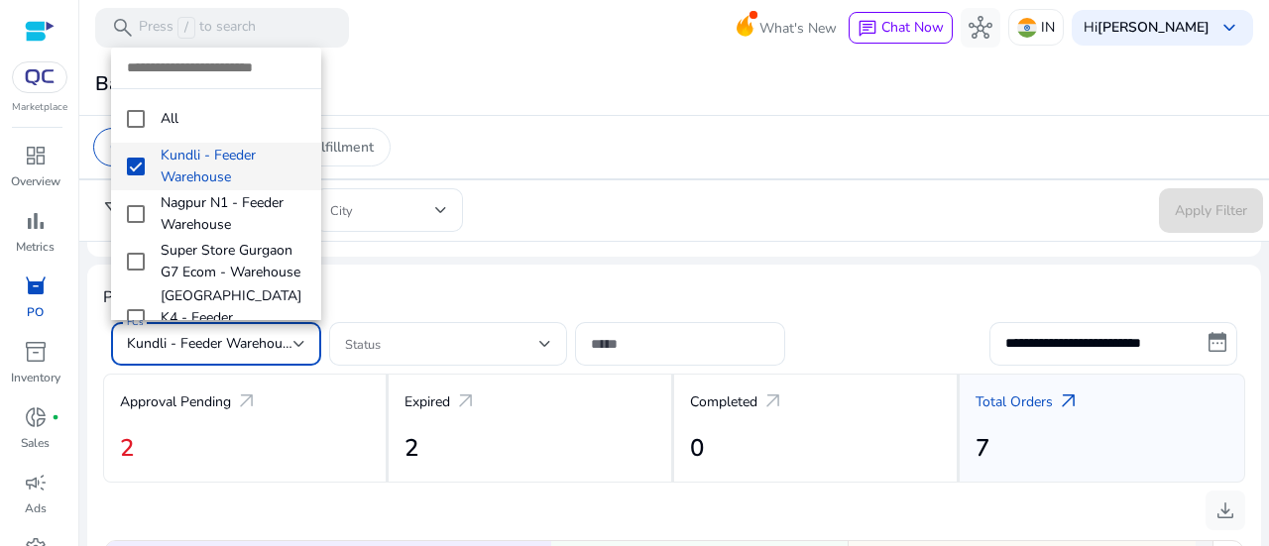
click at [368, 295] on div at bounding box center [634, 273] width 1269 height 546
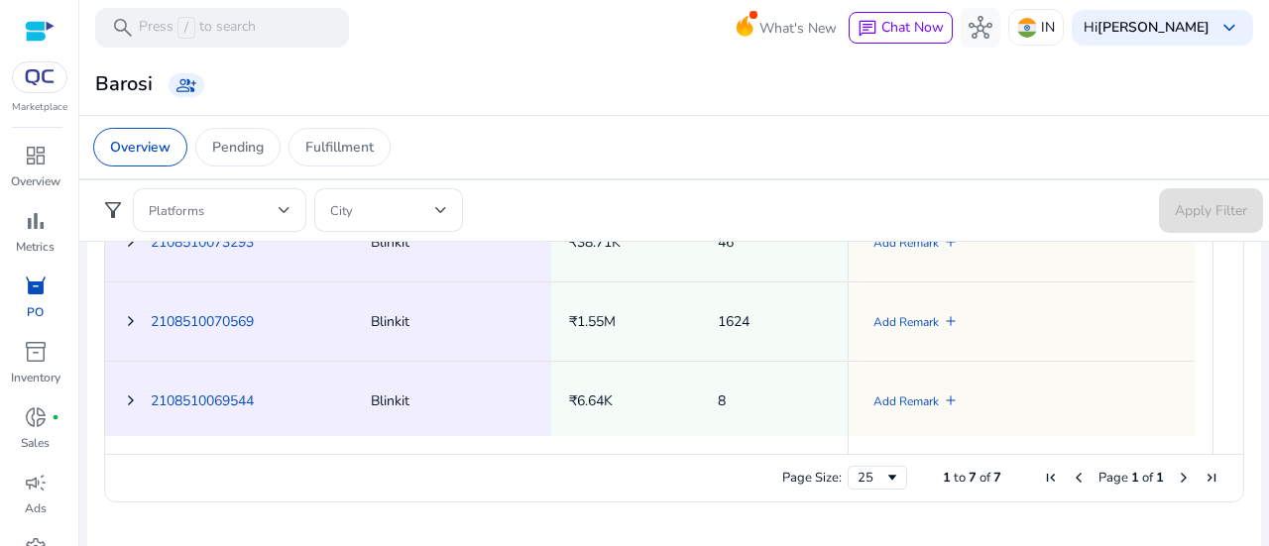
scroll to position [20, 0]
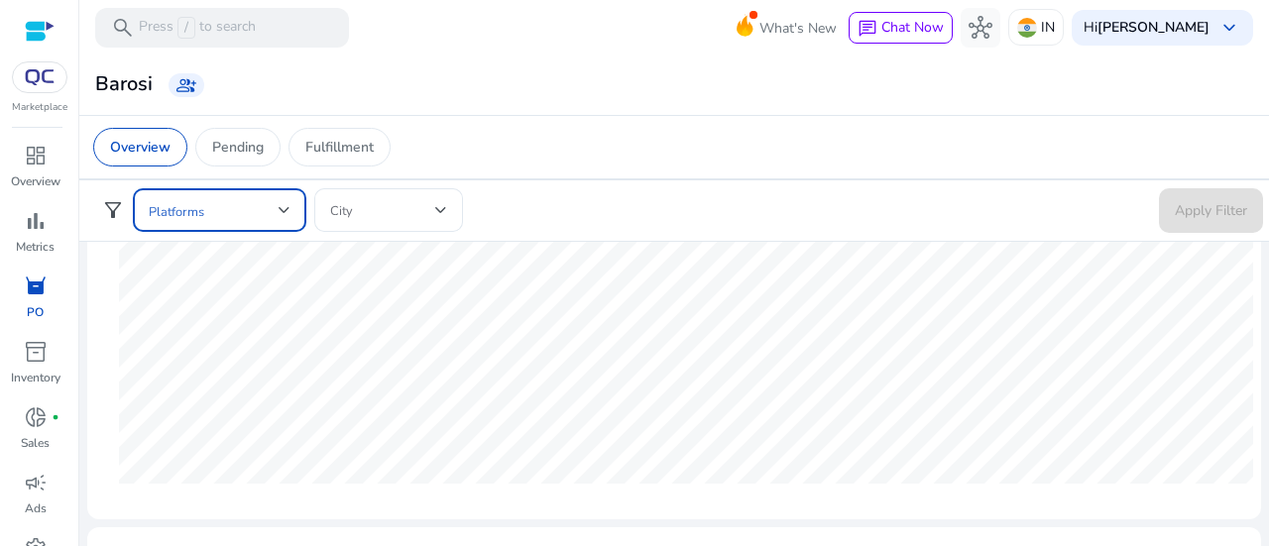
click at [286, 209] on div at bounding box center [285, 210] width 12 height 8
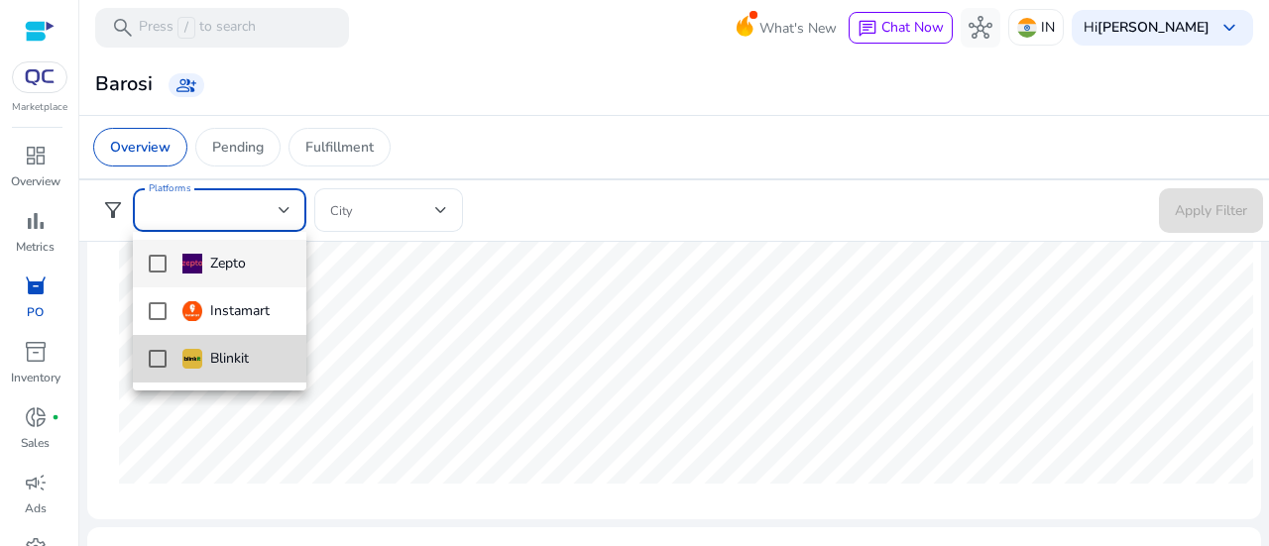
click at [219, 360] on div "Blinkit" at bounding box center [215, 359] width 66 height 22
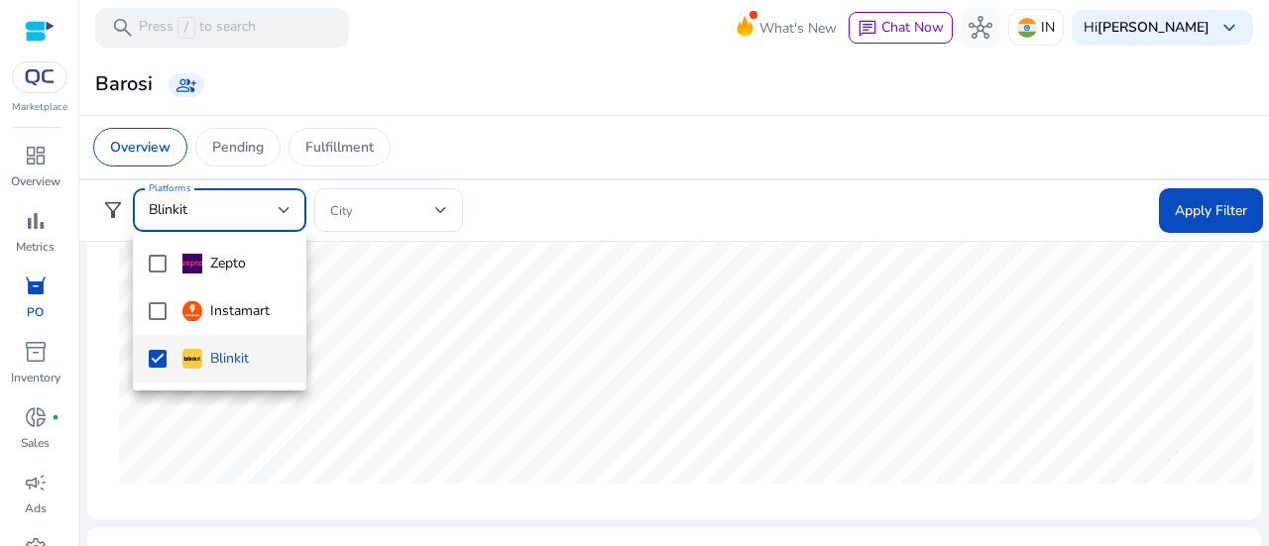
click at [372, 207] on div at bounding box center [634, 273] width 1269 height 546
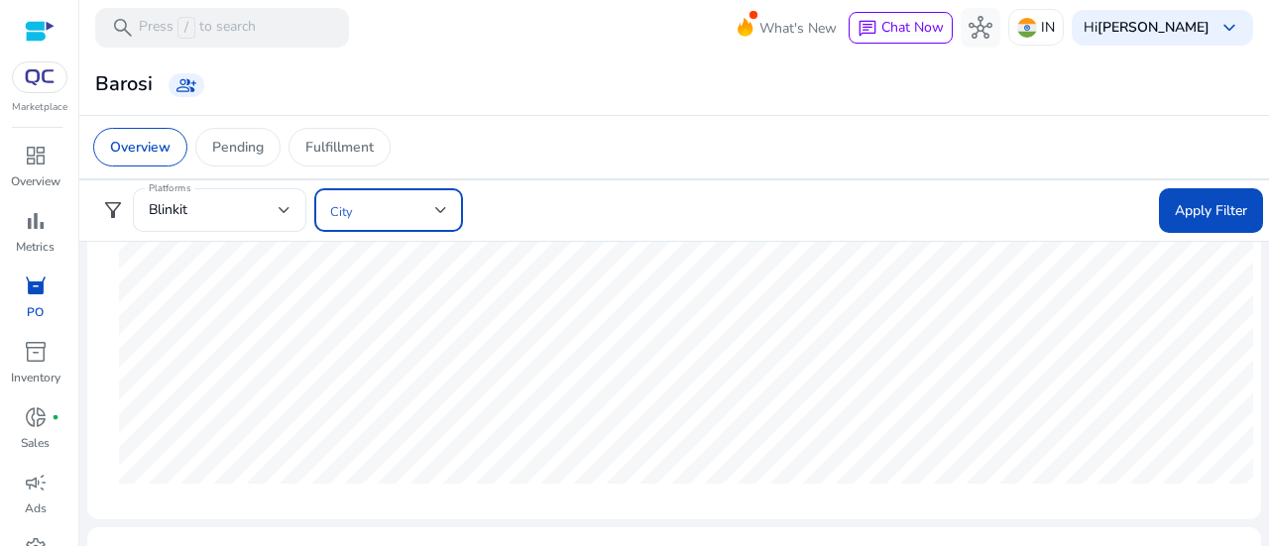
click at [372, 207] on span at bounding box center [382, 210] width 105 height 22
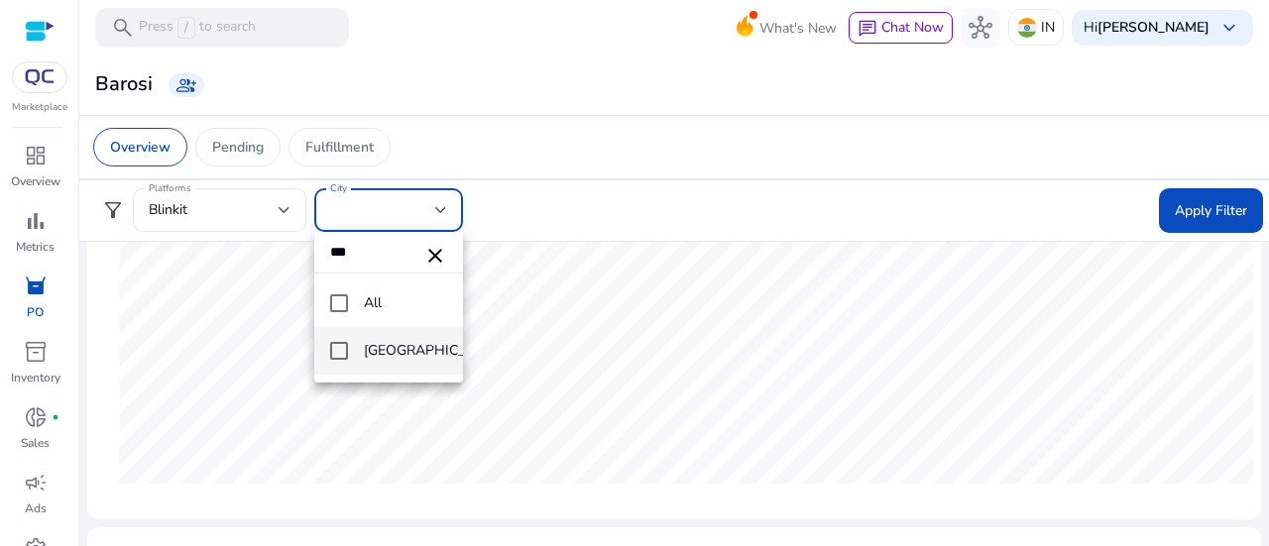
type input "***"
click at [339, 347] on mat-pseudo-checkbox at bounding box center [339, 351] width 18 height 18
click at [1213, 218] on div at bounding box center [634, 273] width 1269 height 546
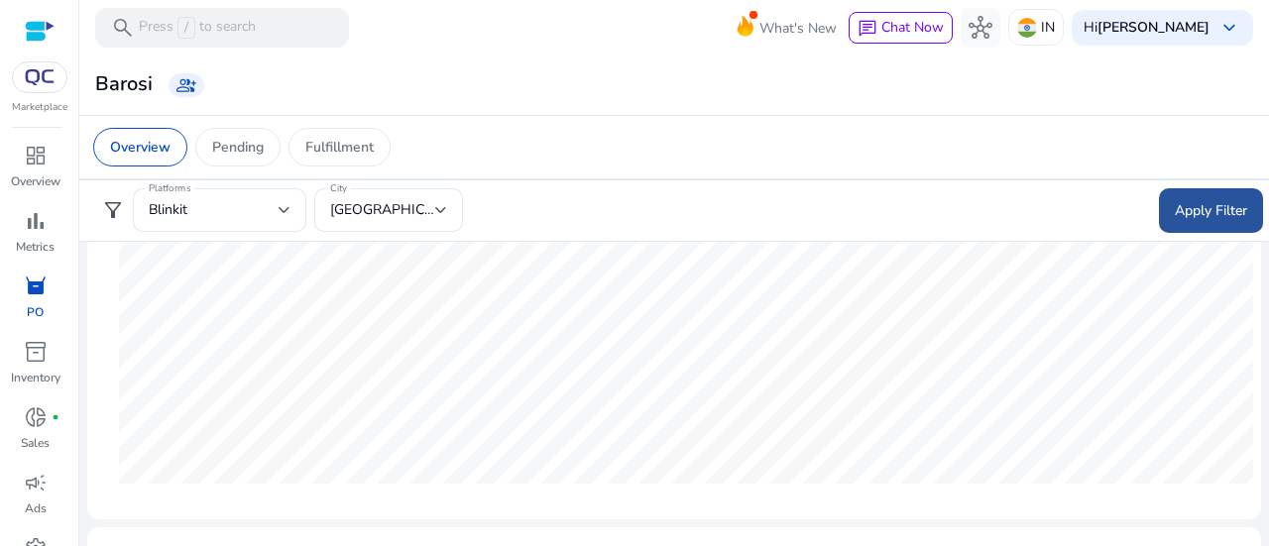
click at [1204, 215] on span "Apply Filter" at bounding box center [1211, 210] width 72 height 21
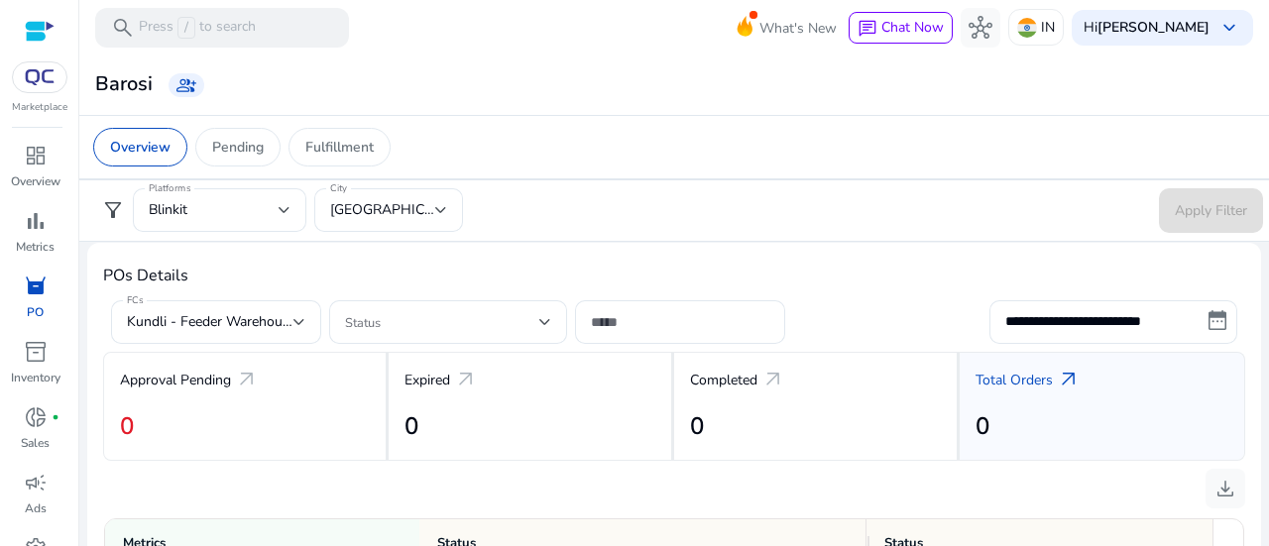
scroll to position [617, 0]
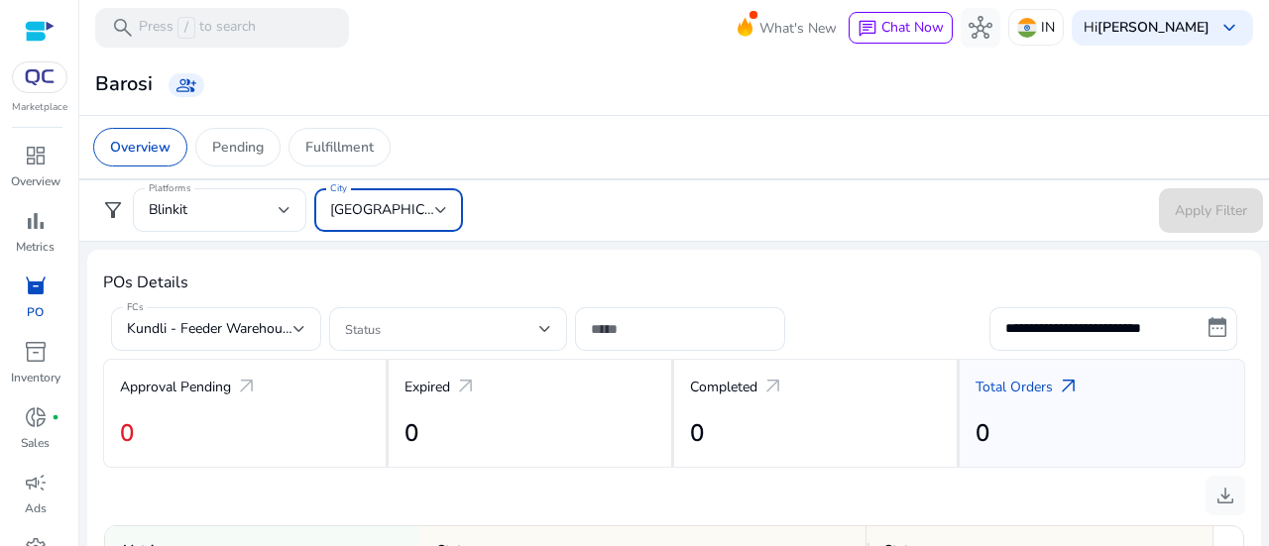
click at [440, 213] on div at bounding box center [441, 210] width 12 height 8
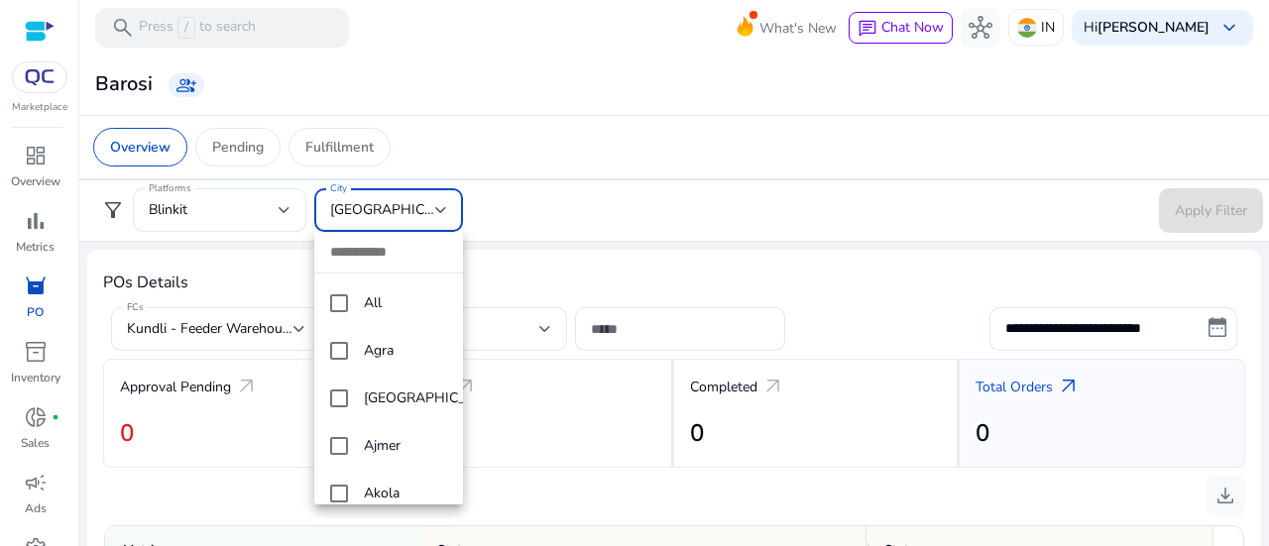
scroll to position [2078, 0]
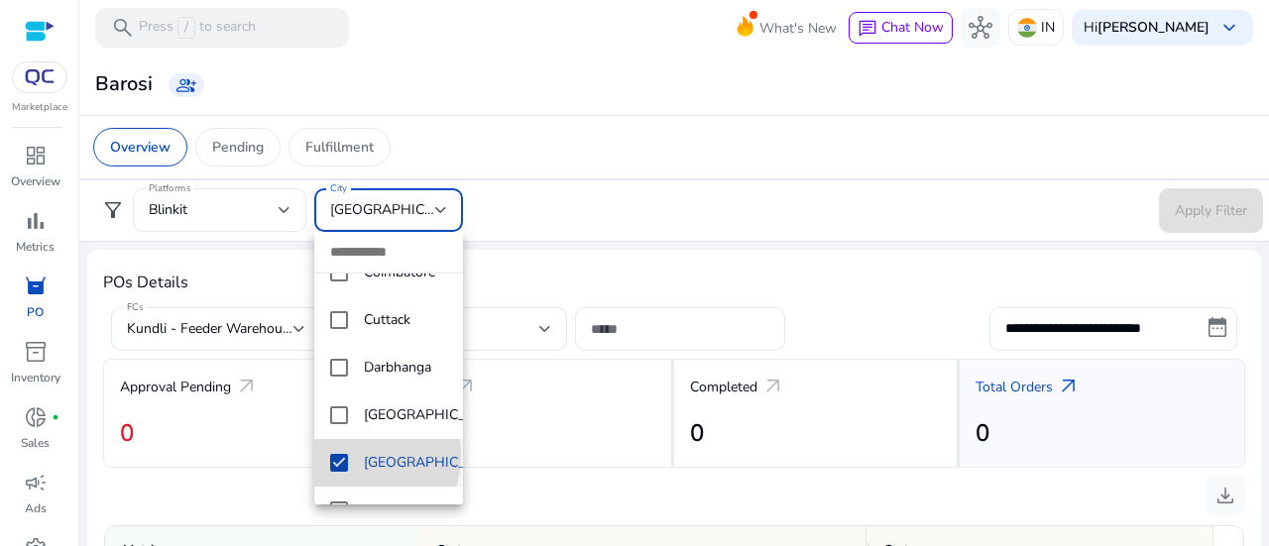
click at [342, 472] on mat-pseudo-checkbox at bounding box center [339, 463] width 18 height 18
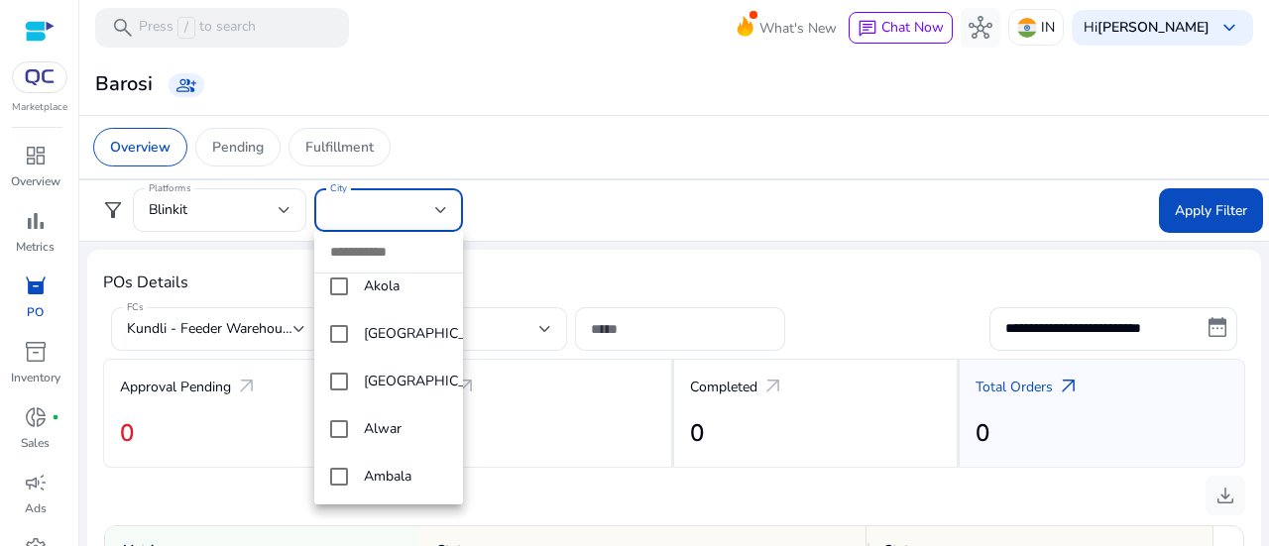
scroll to position [0, 0]
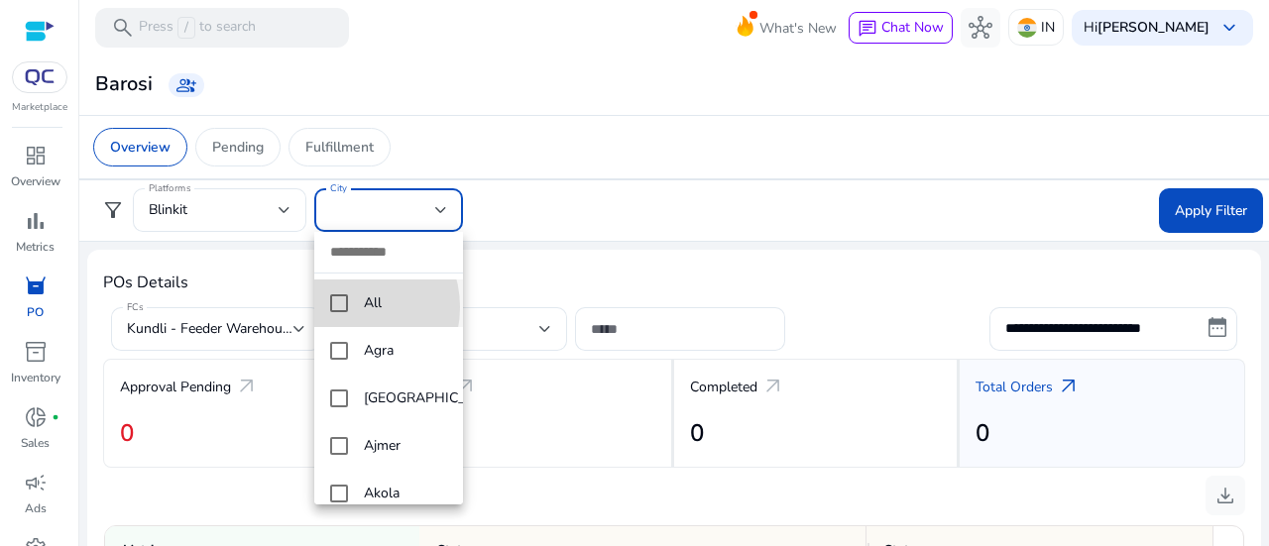
click at [345, 307] on mat-pseudo-checkbox at bounding box center [339, 304] width 18 height 18
click at [1180, 209] on div at bounding box center [634, 273] width 1269 height 546
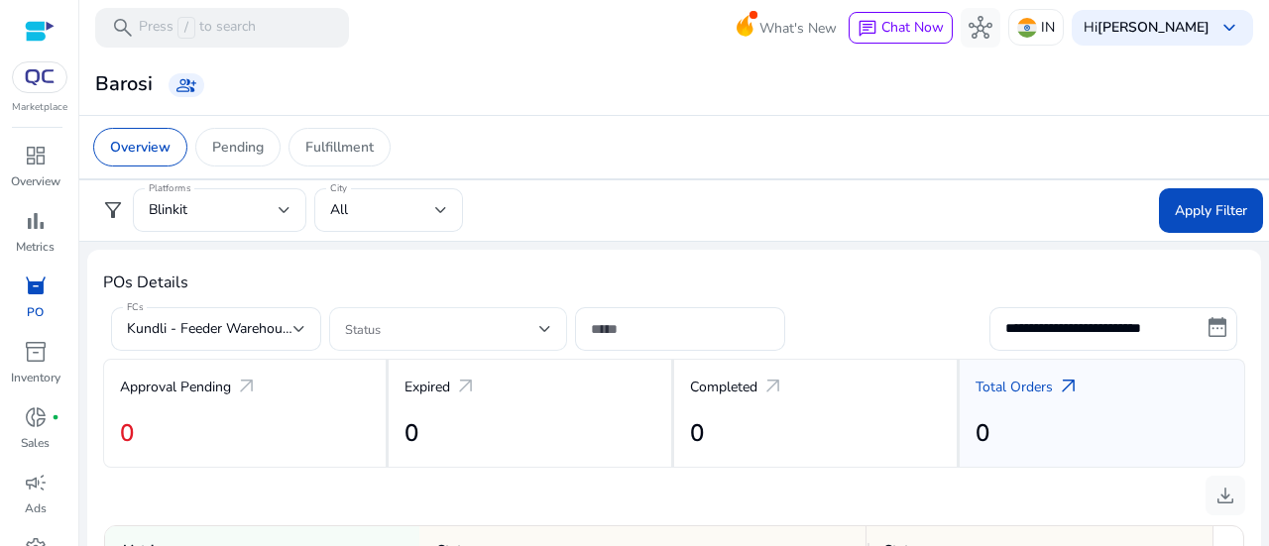
click at [547, 325] on div at bounding box center [546, 329] width 12 height 8
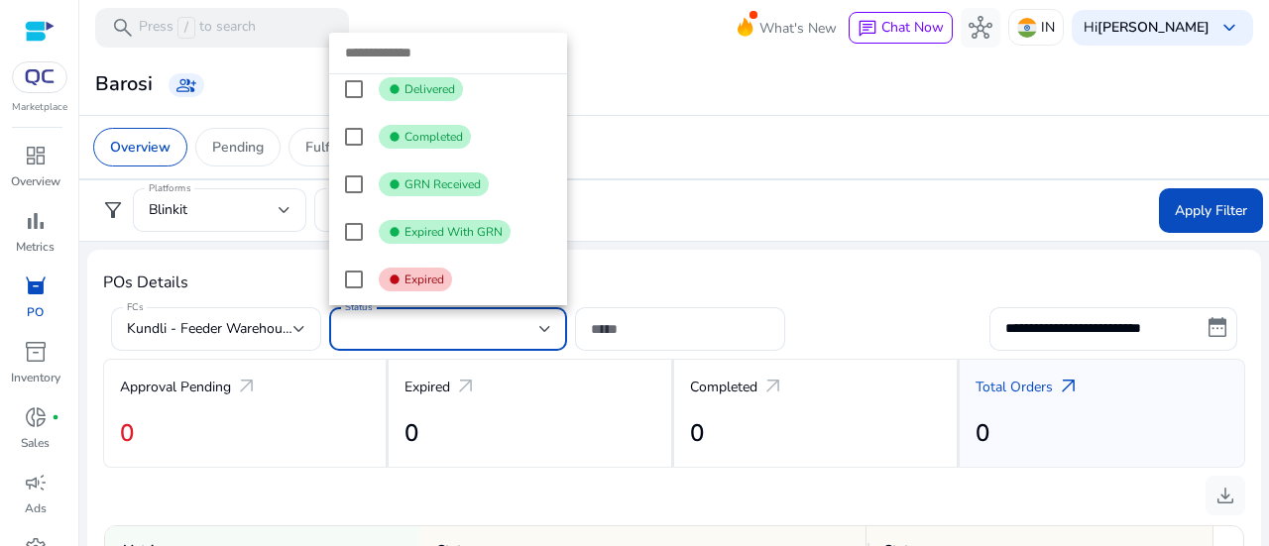
scroll to position [301, 0]
click at [430, 179] on span "GRN Received" at bounding box center [443, 184] width 76 height 16
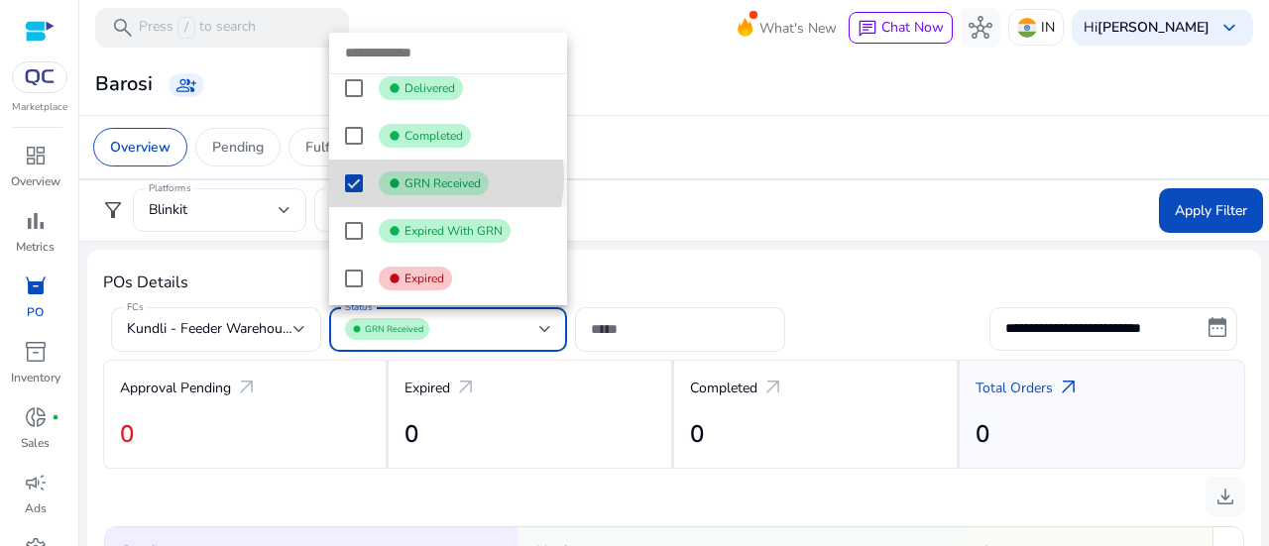
scroll to position [0, 40]
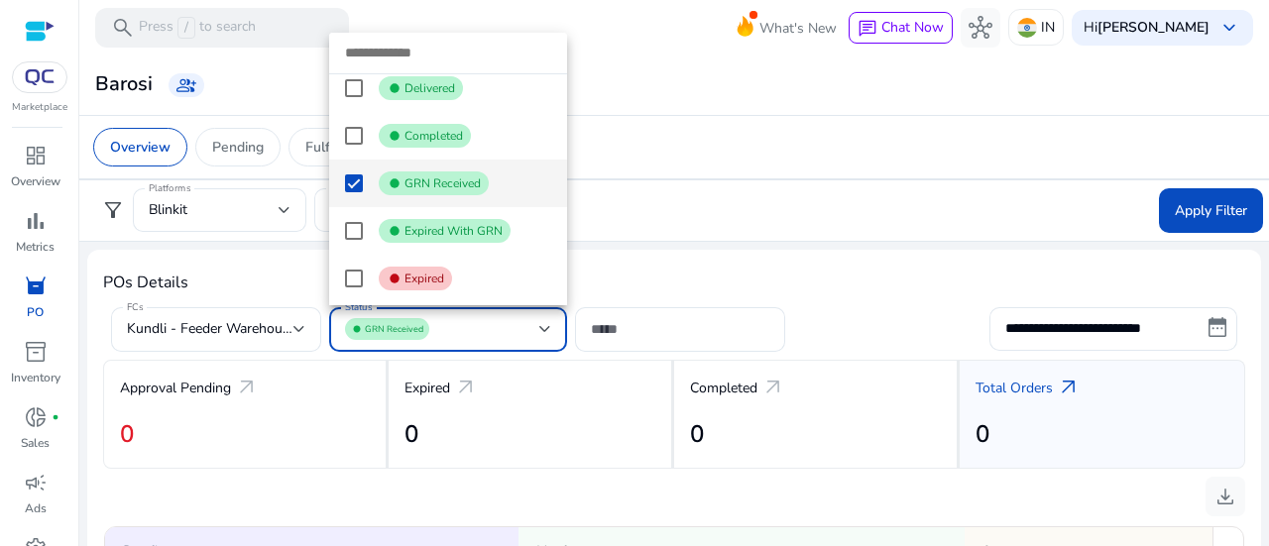
click at [672, 326] on div at bounding box center [634, 273] width 1269 height 546
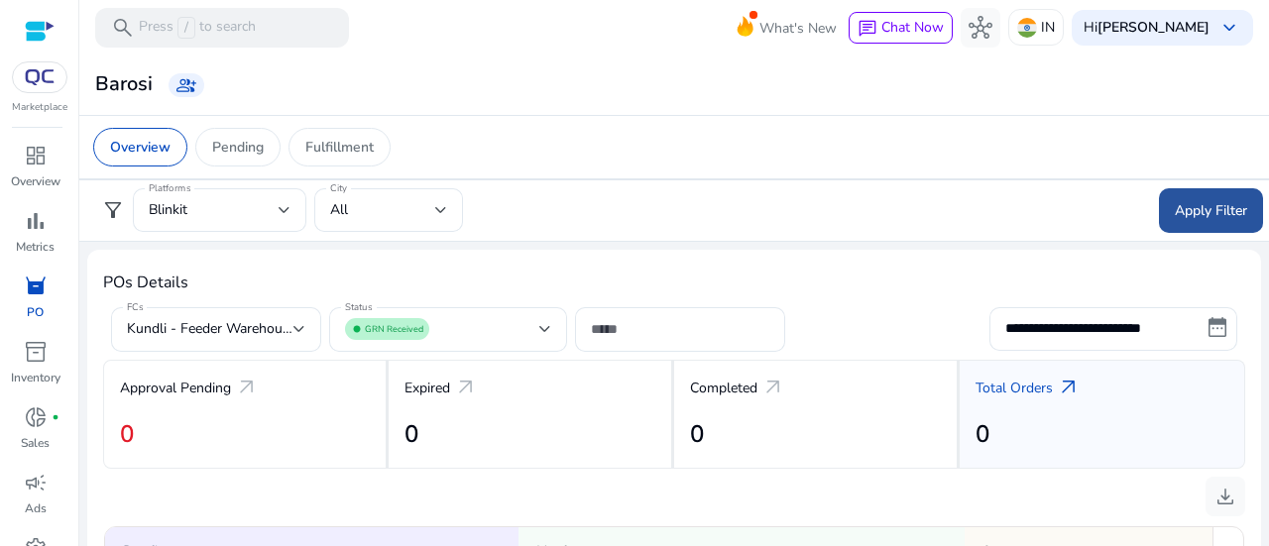
click at [1175, 214] on span "Apply Filter" at bounding box center [1211, 210] width 72 height 21
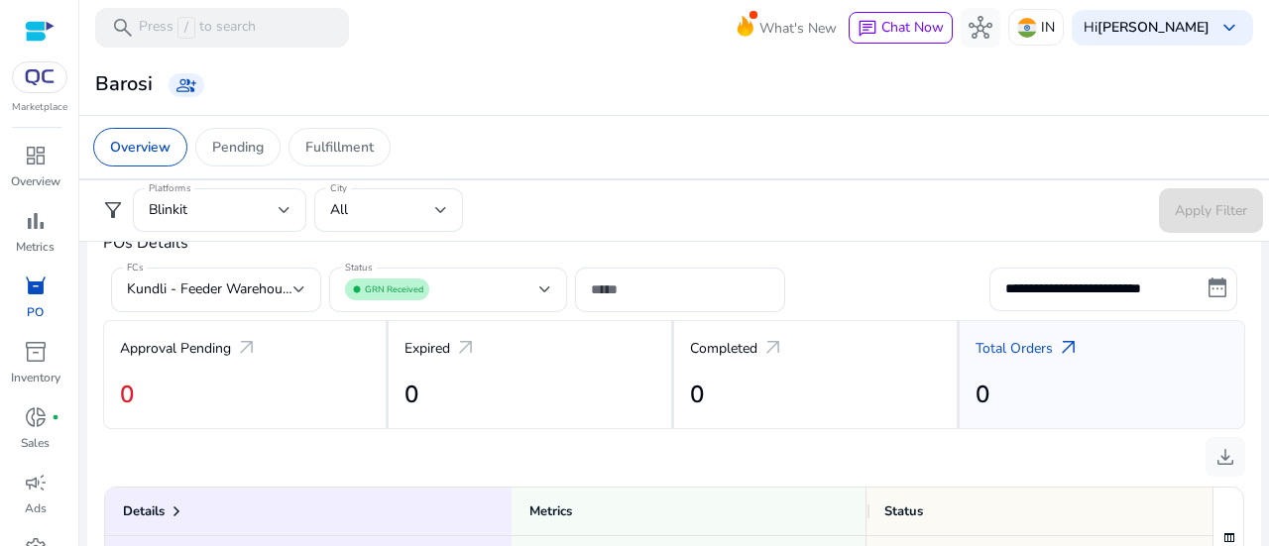
scroll to position [656, 0]
click at [303, 284] on div at bounding box center [300, 291] width 12 height 24
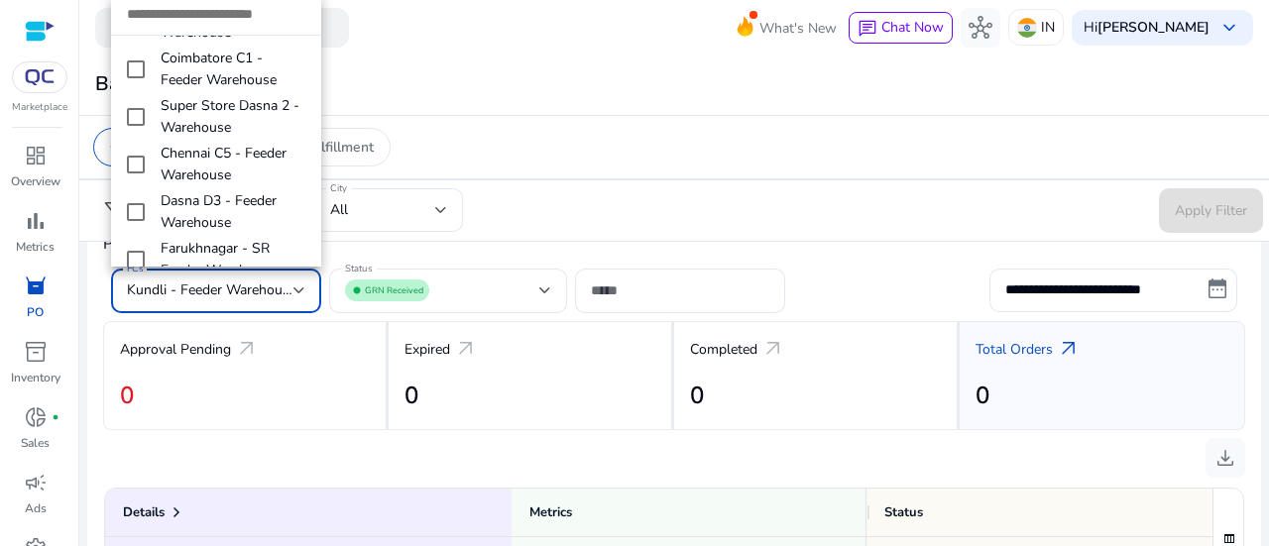
scroll to position [1311, 0]
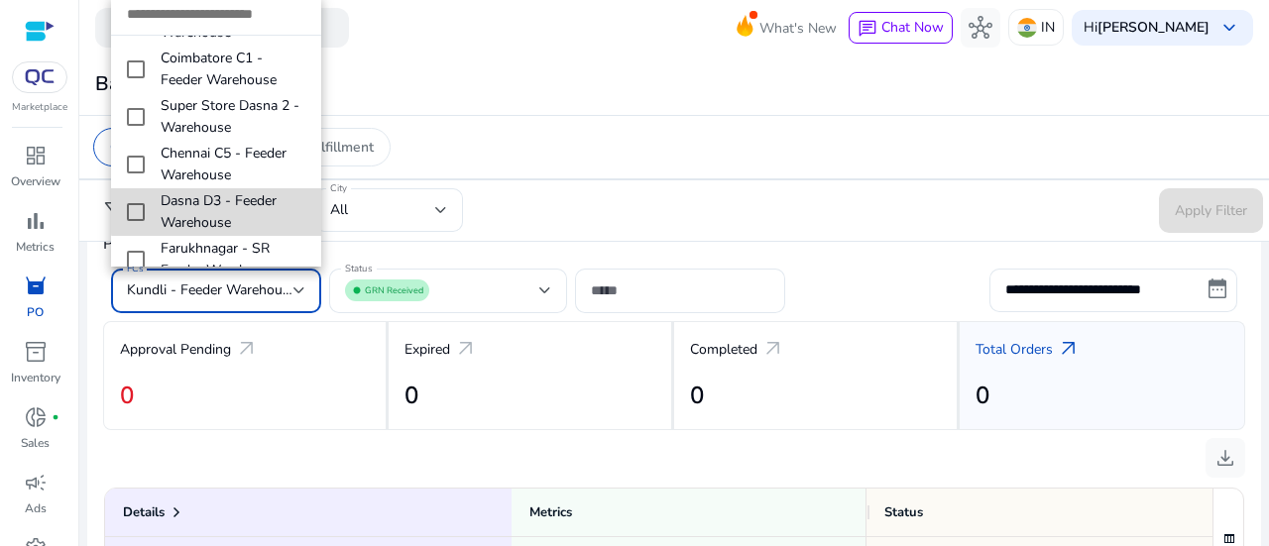
click at [246, 190] on span "Dasna D3 - Feeder Warehouse" at bounding box center [233, 212] width 145 height 44
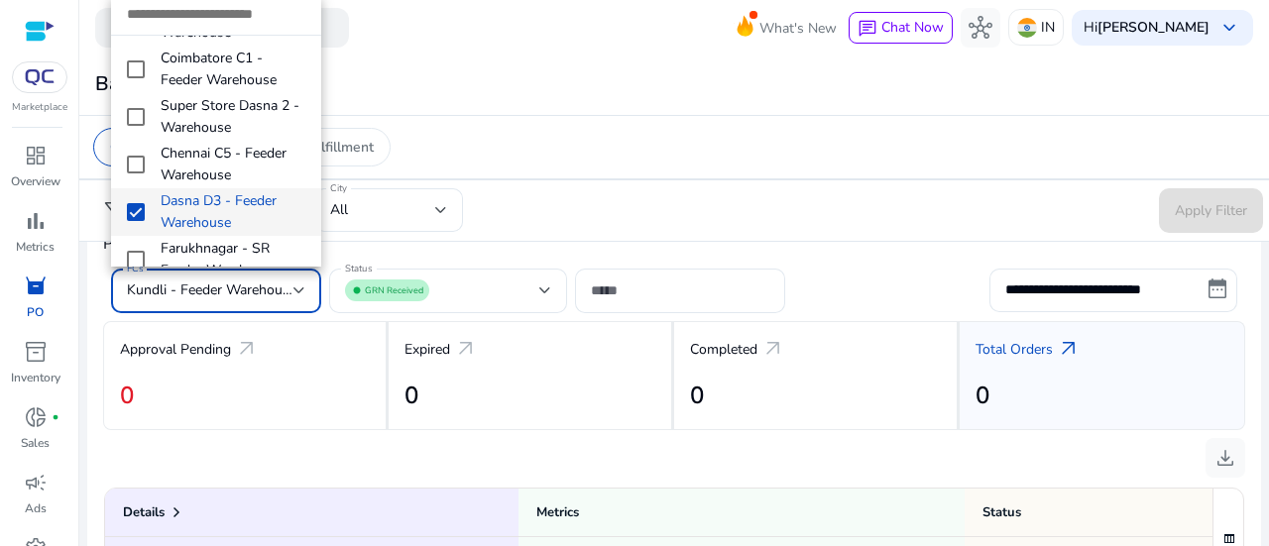
click at [569, 167] on div at bounding box center [634, 273] width 1269 height 546
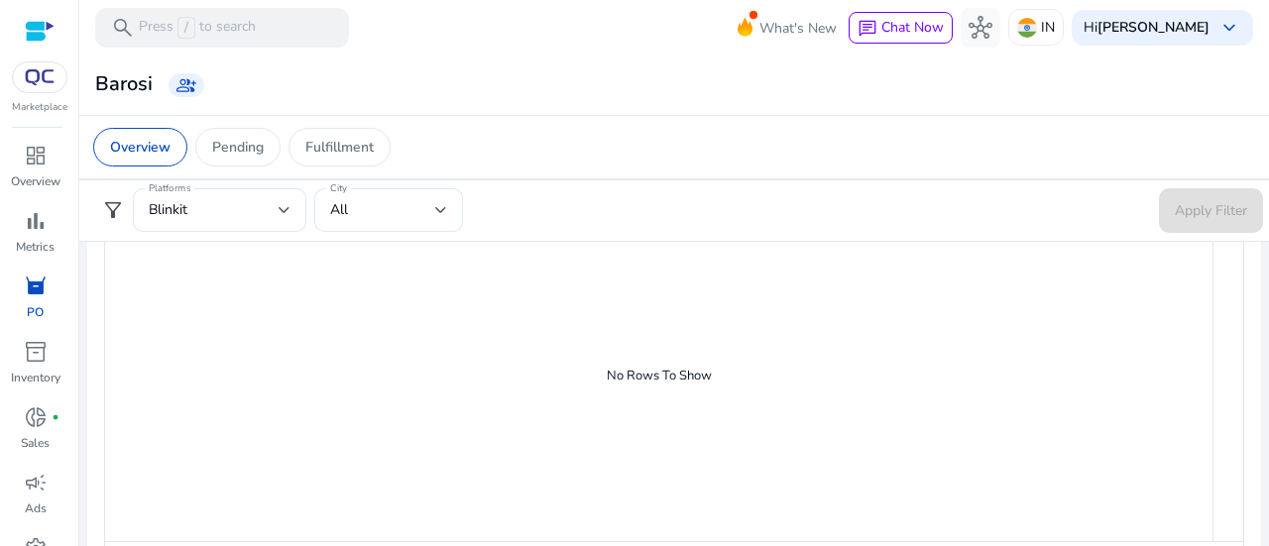
scroll to position [1136, 0]
